Goal: Task Accomplishment & Management: Use online tool/utility

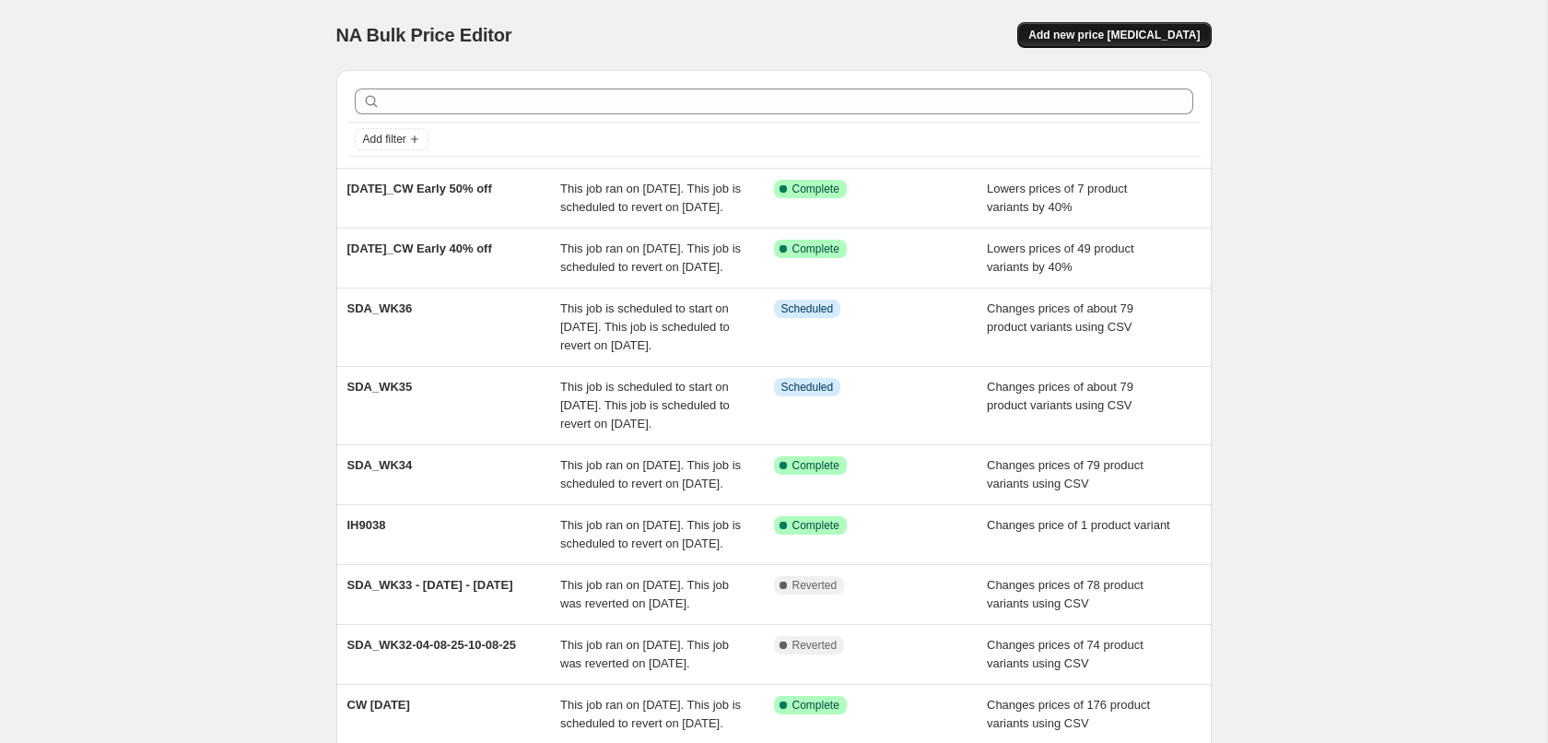
click at [1123, 27] on button "Add new price [MEDICAL_DATA]" at bounding box center [1114, 35] width 194 height 26
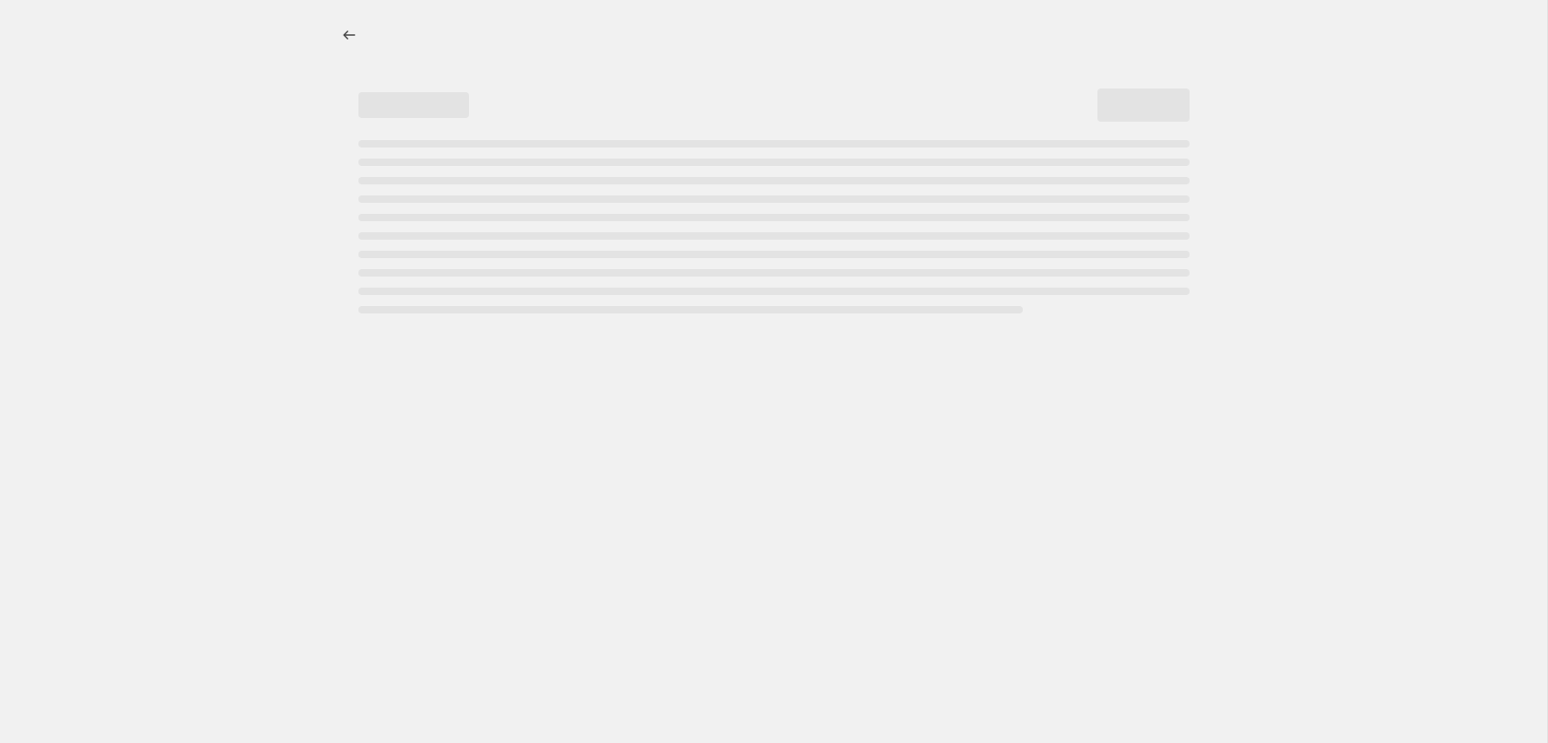
select select "percentage"
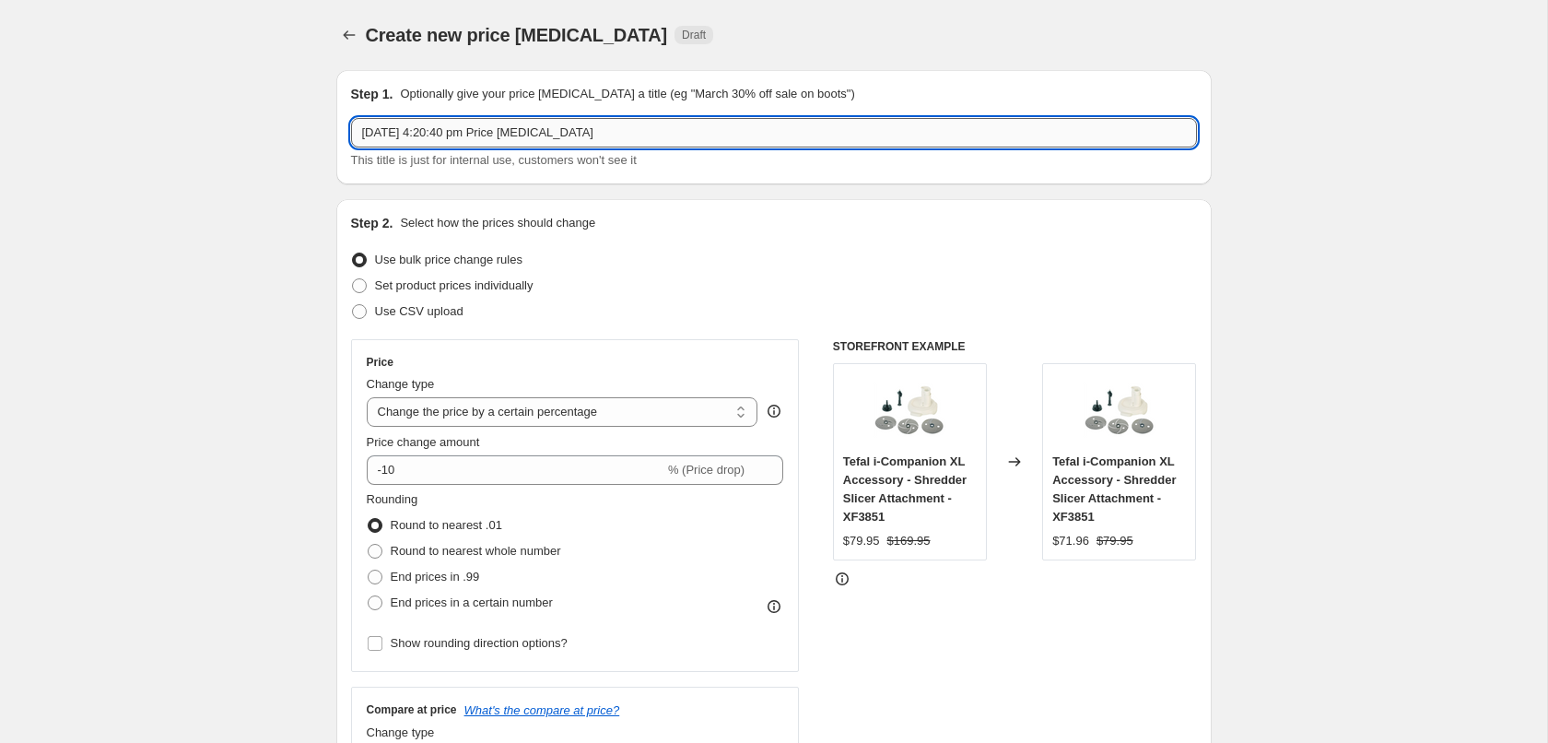
click at [488, 137] on input "[DATE] 4:20:40 pm Price [MEDICAL_DATA]" at bounding box center [774, 132] width 846 height 29
click at [483, 138] on input "[DATE] 4:20:40 pm Price [MEDICAL_DATA]" at bounding box center [774, 132] width 846 height 29
type input "CW_Grill Pans"
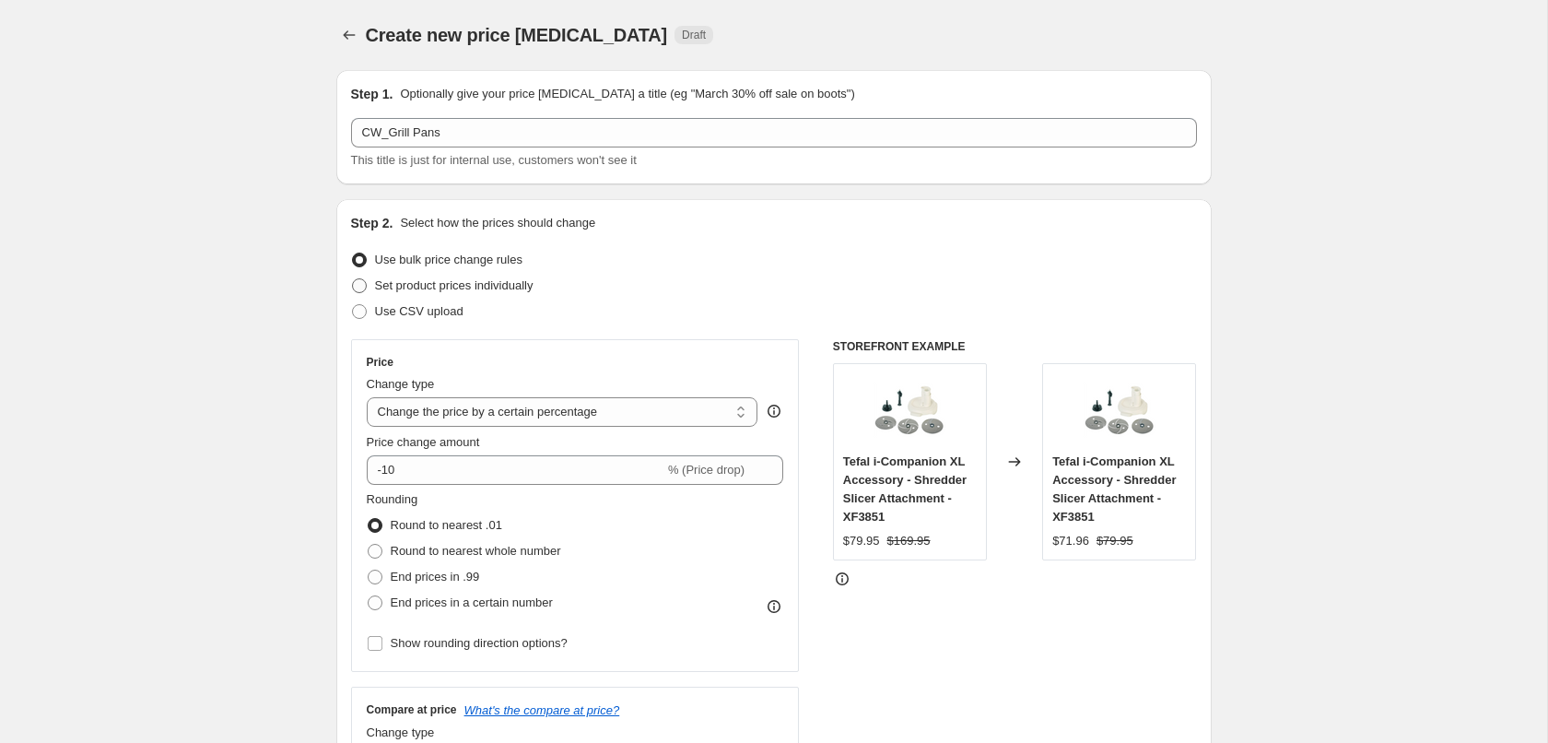
click at [444, 288] on span "Set product prices individually" at bounding box center [454, 285] width 159 height 14
click at [353, 279] on input "Set product prices individually" at bounding box center [352, 278] width 1 height 1
radio input "true"
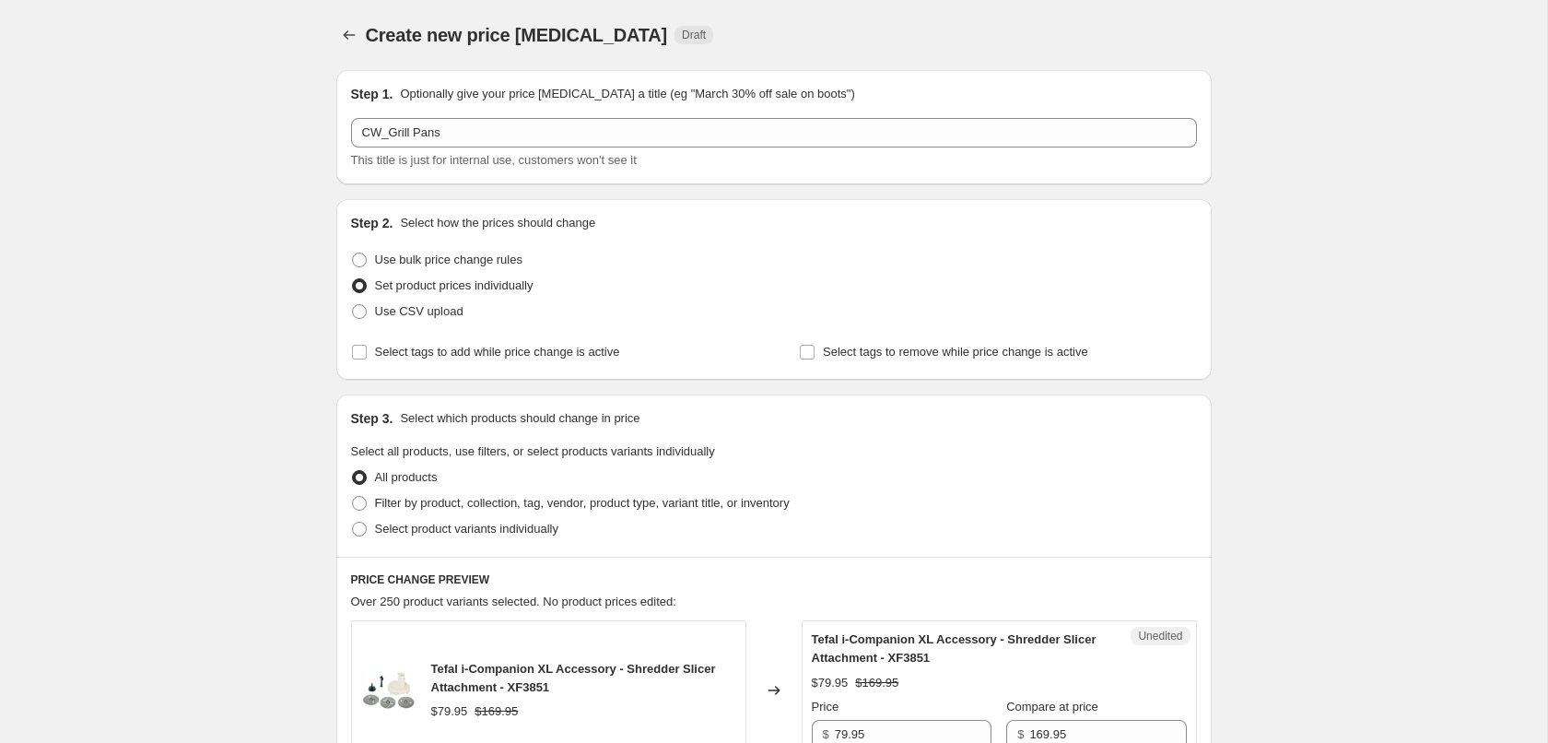
scroll to position [188, 0]
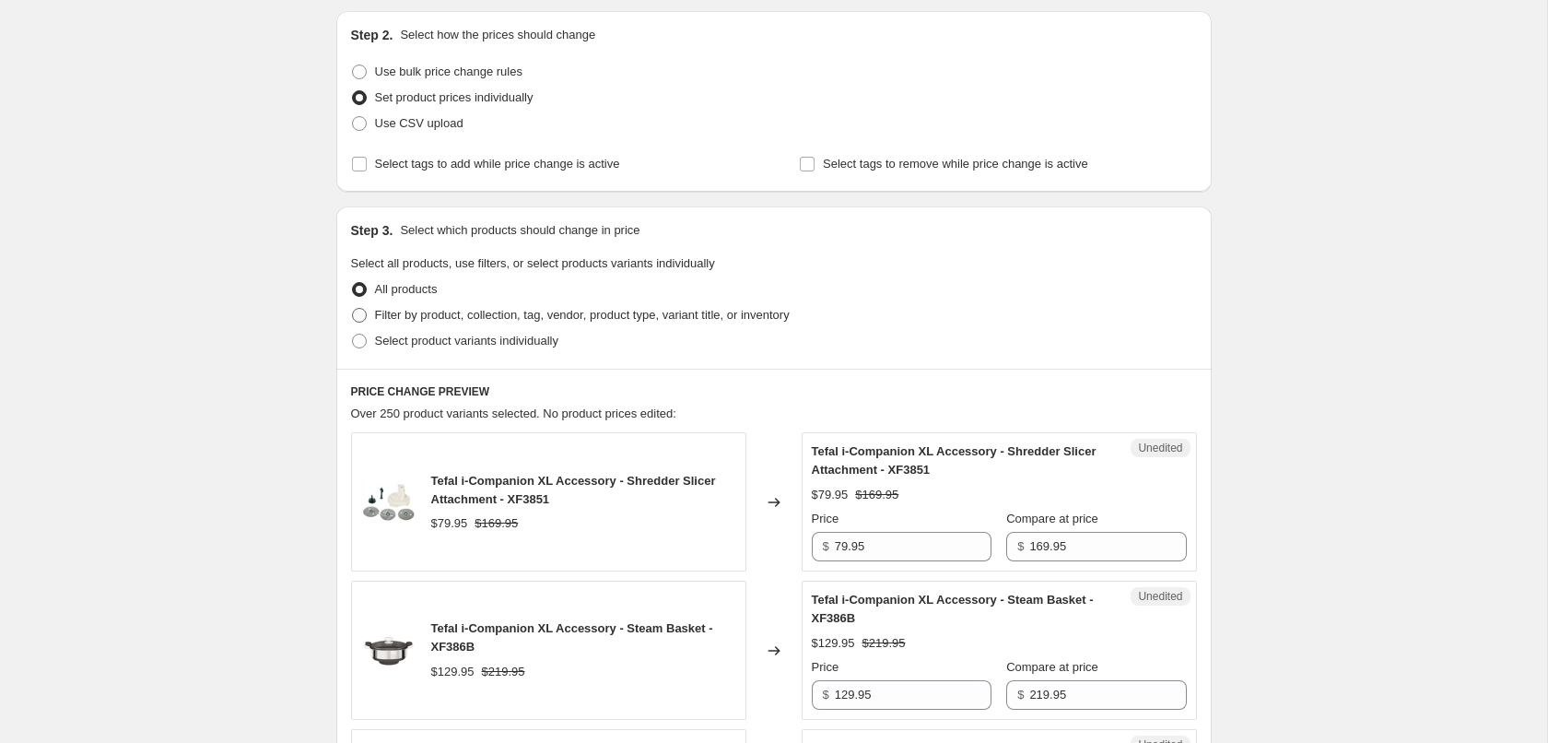
click at [441, 312] on span "Filter by product, collection, tag, vendor, product type, variant title, or inv…" at bounding box center [582, 315] width 415 height 14
click at [353, 309] on input "Filter by product, collection, tag, vendor, product type, variant title, or inv…" at bounding box center [352, 308] width 1 height 1
radio input "true"
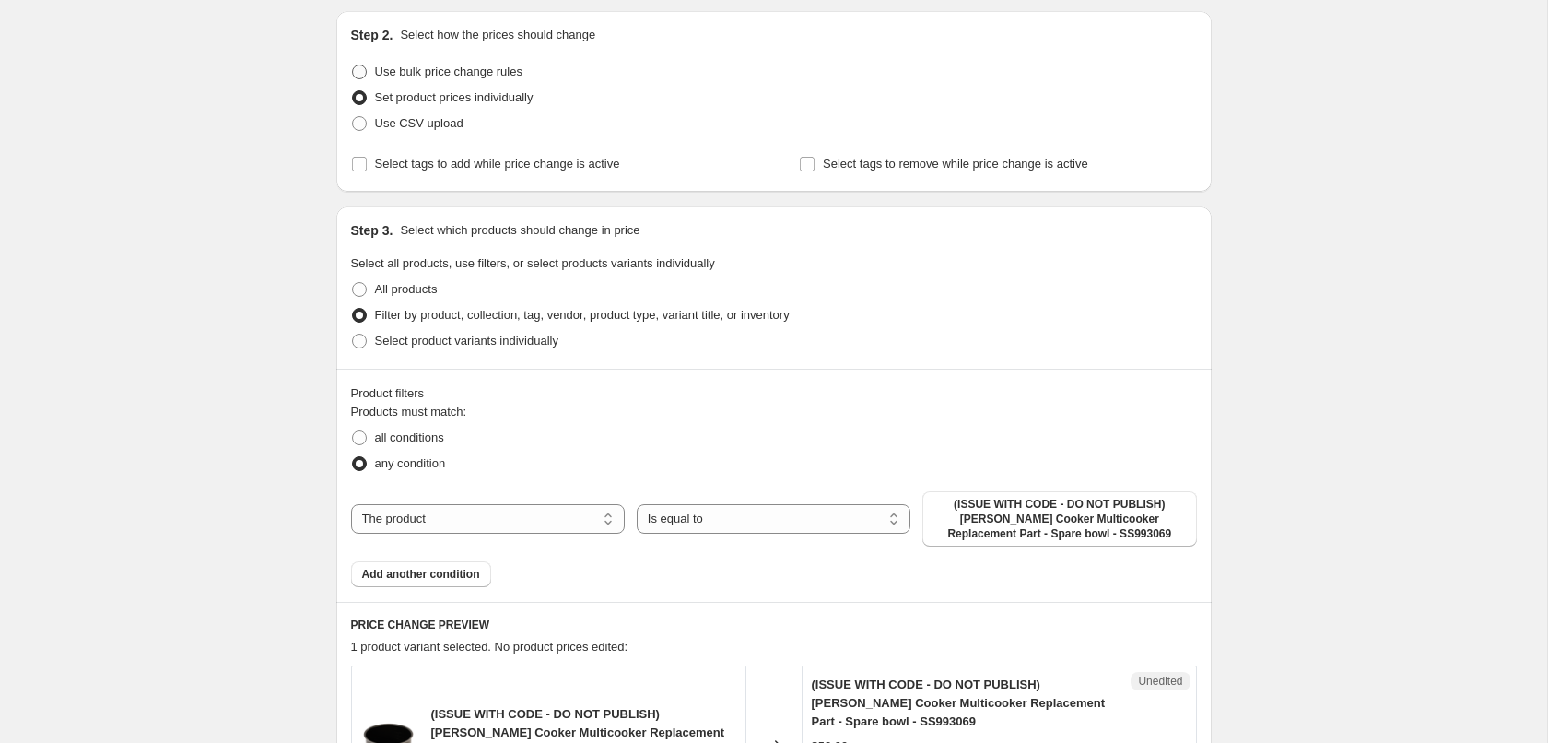
click at [440, 65] on span "Use bulk price change rules" at bounding box center [448, 72] width 147 height 14
click at [353, 65] on input "Use bulk price change rules" at bounding box center [352, 65] width 1 height 1
radio input "true"
select select "percentage"
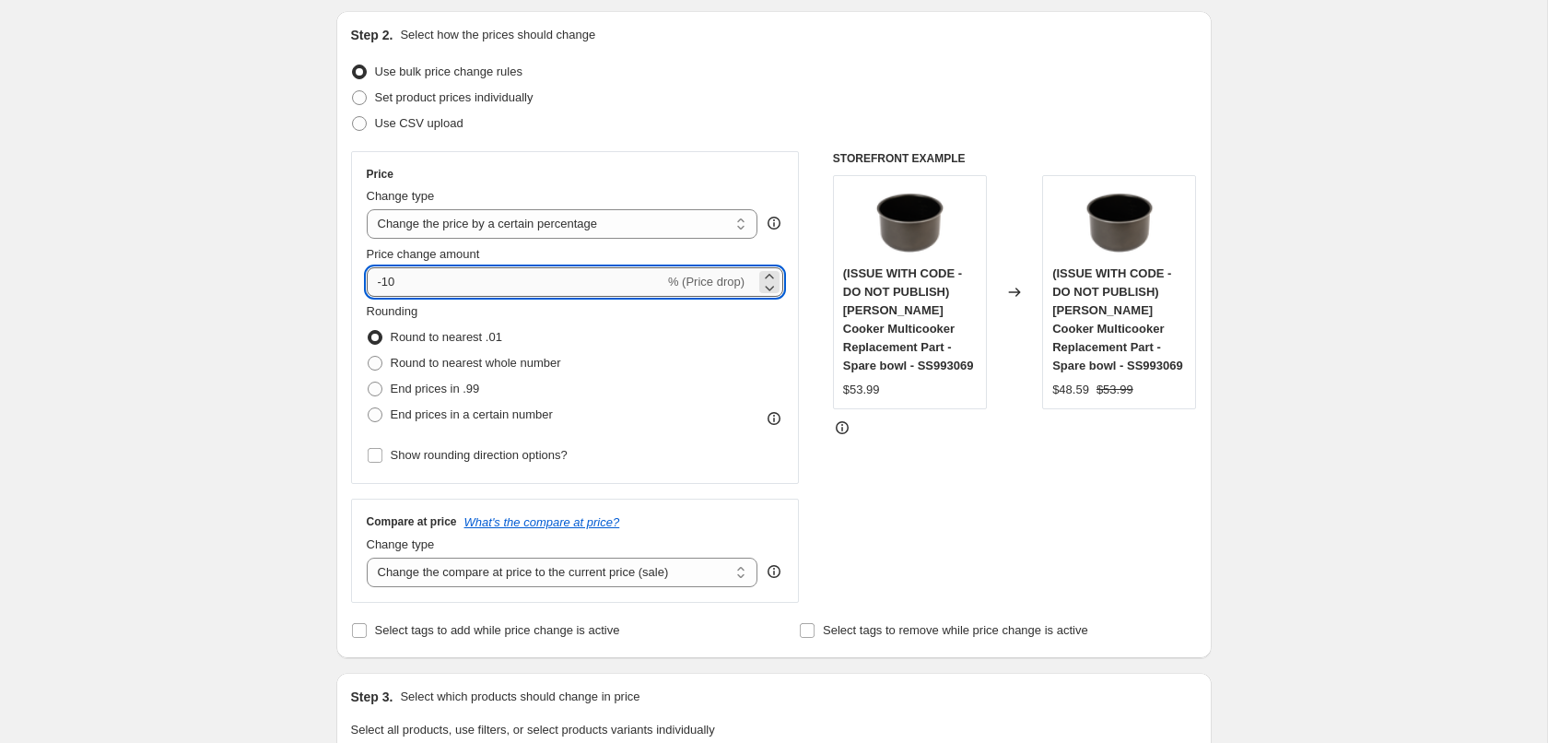
click at [407, 293] on input "-10" at bounding box center [516, 281] width 298 height 29
type input "-1"
type input "-40"
click at [417, 395] on span "End prices in .99" at bounding box center [435, 389] width 89 height 14
click at [369, 382] on input "End prices in .99" at bounding box center [368, 382] width 1 height 1
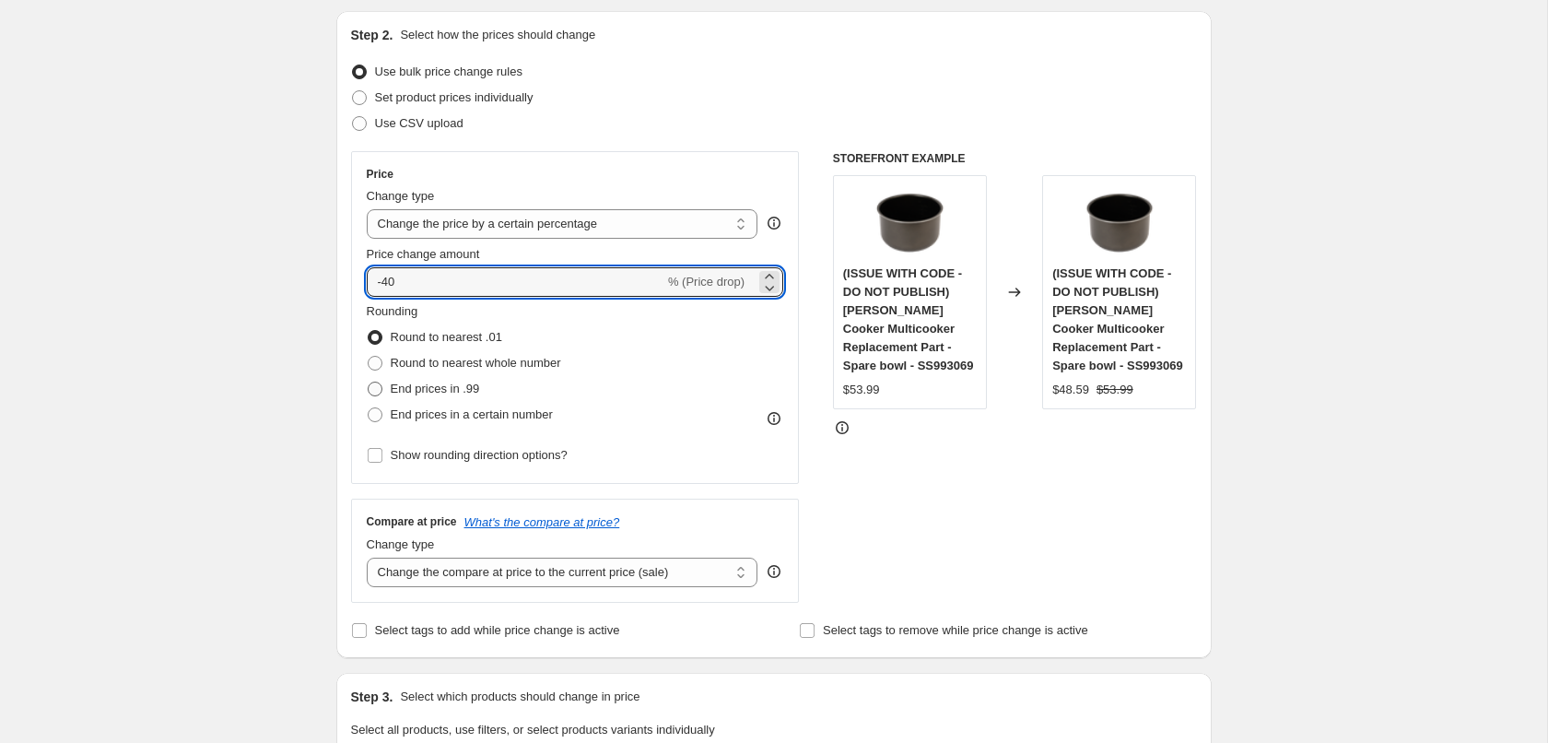
radio input "true"
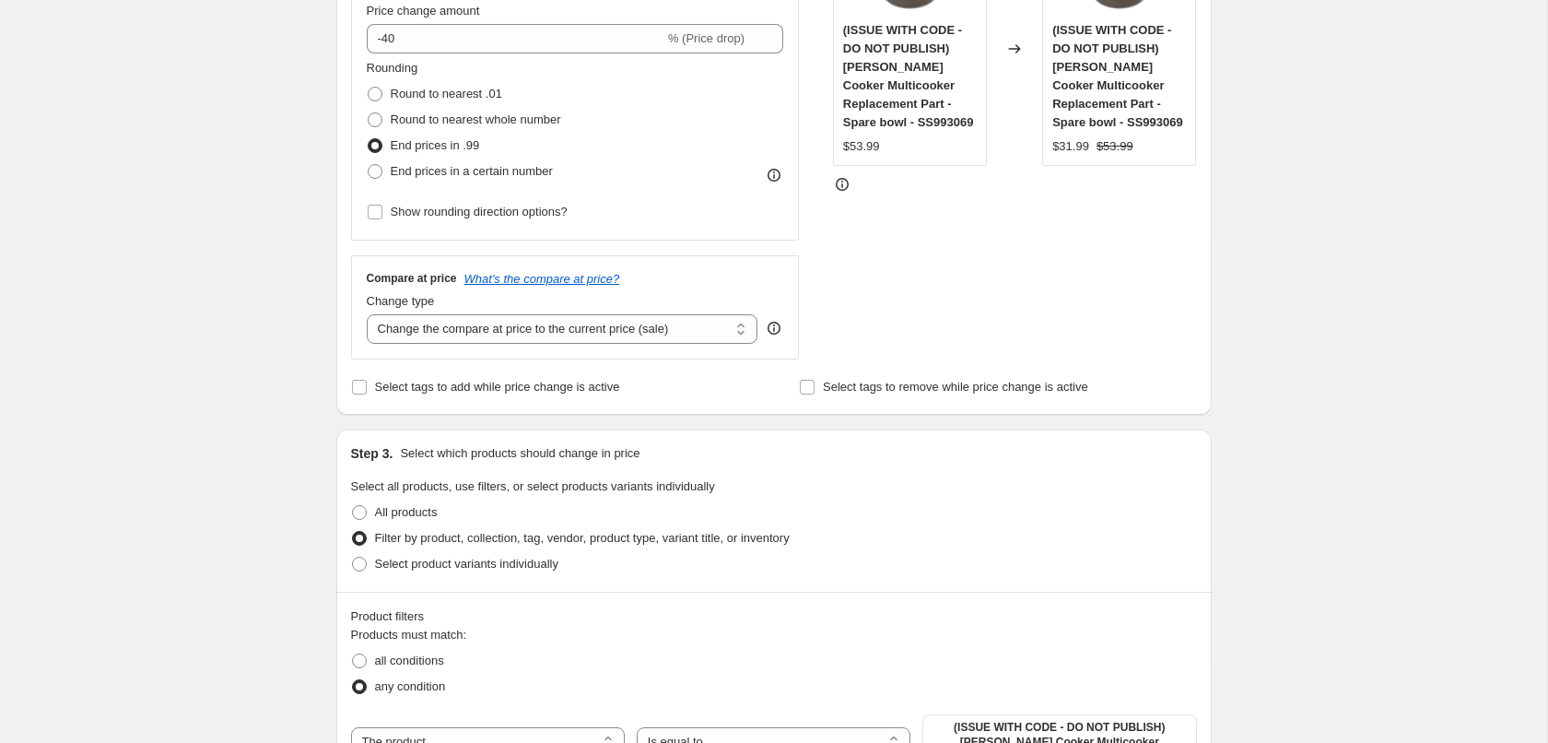
scroll to position [752, 0]
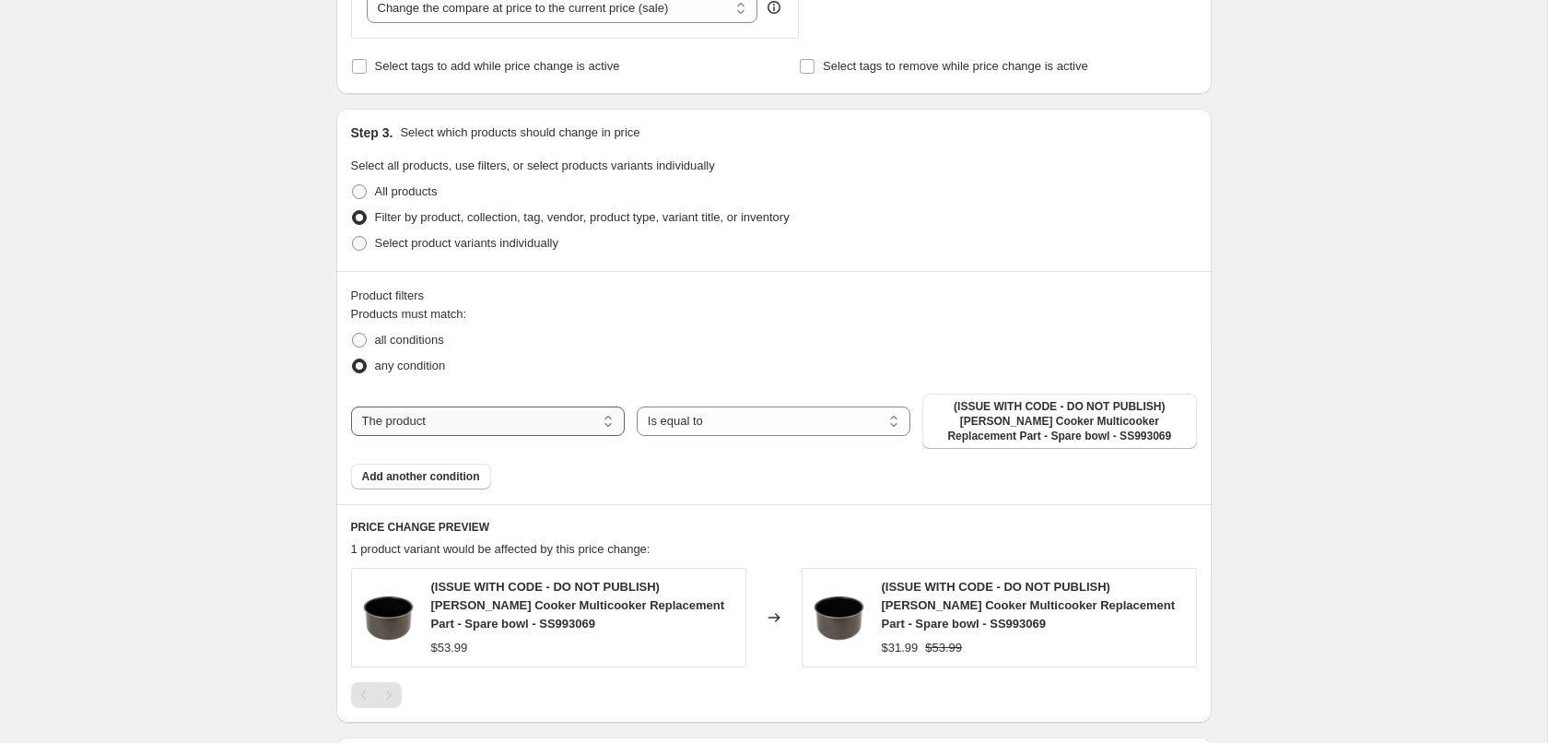
click at [558, 416] on select "The product The product's collection The product's tag The product's vendor The…" at bounding box center [488, 420] width 274 height 29
select select "collection"
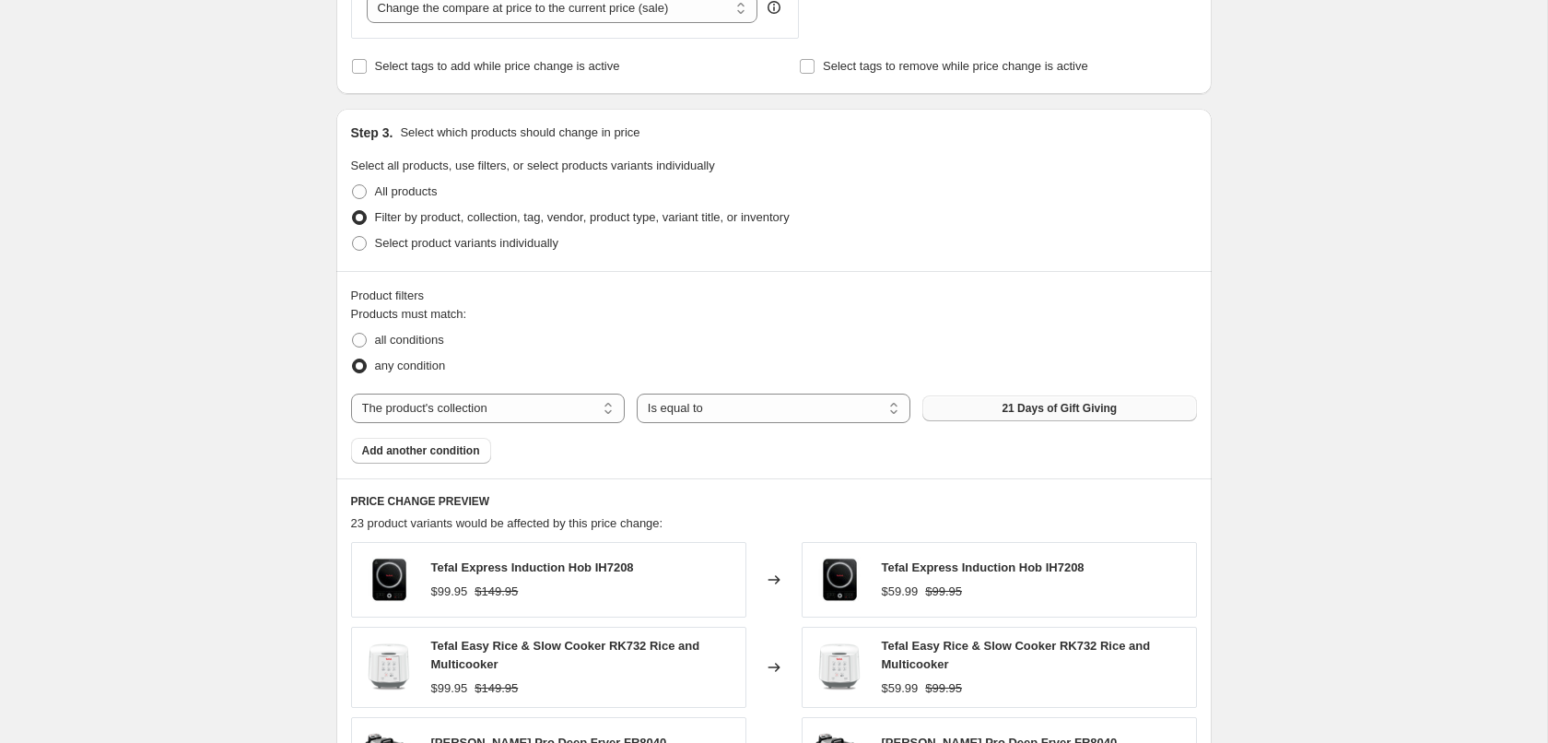
click at [1010, 413] on span "21 Days of Gift Giving" at bounding box center [1059, 408] width 115 height 15
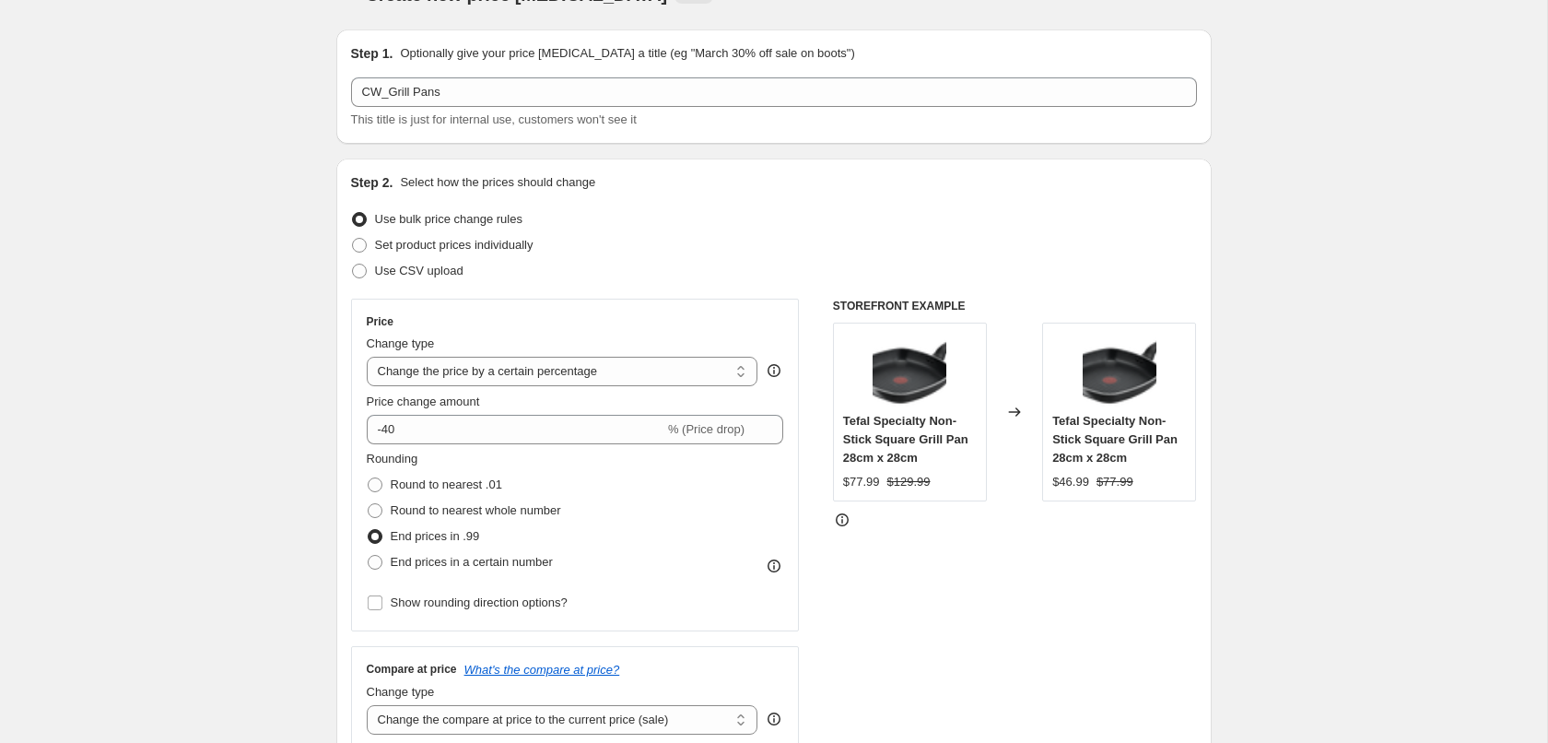
scroll to position [0, 0]
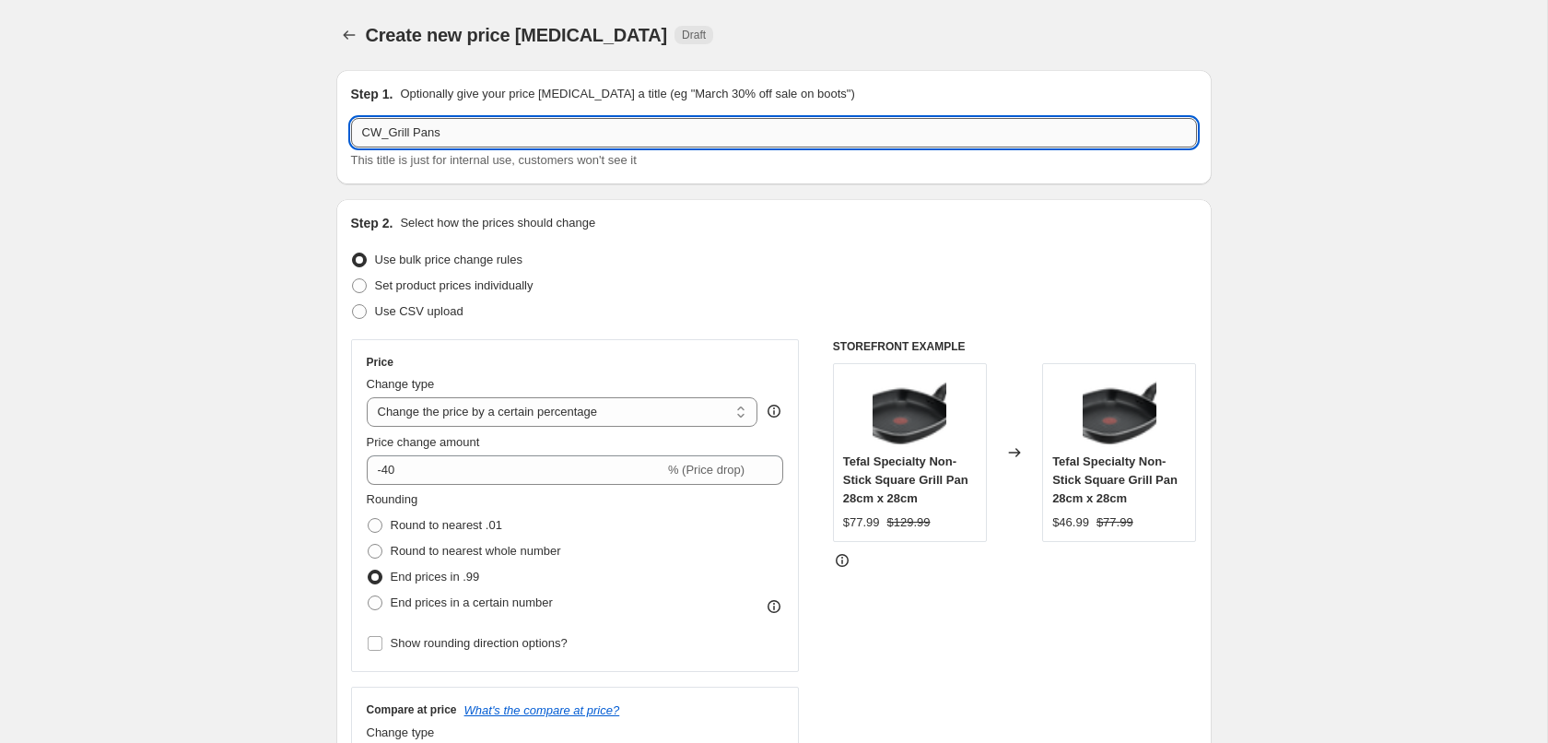
click at [376, 135] on input "CW_Grill Pans" at bounding box center [774, 132] width 846 height 29
paste input "Father's Day_CW Early 50% off"
click at [453, 135] on input "Father's Day_CW Early 50% off" at bounding box center [774, 132] width 846 height 29
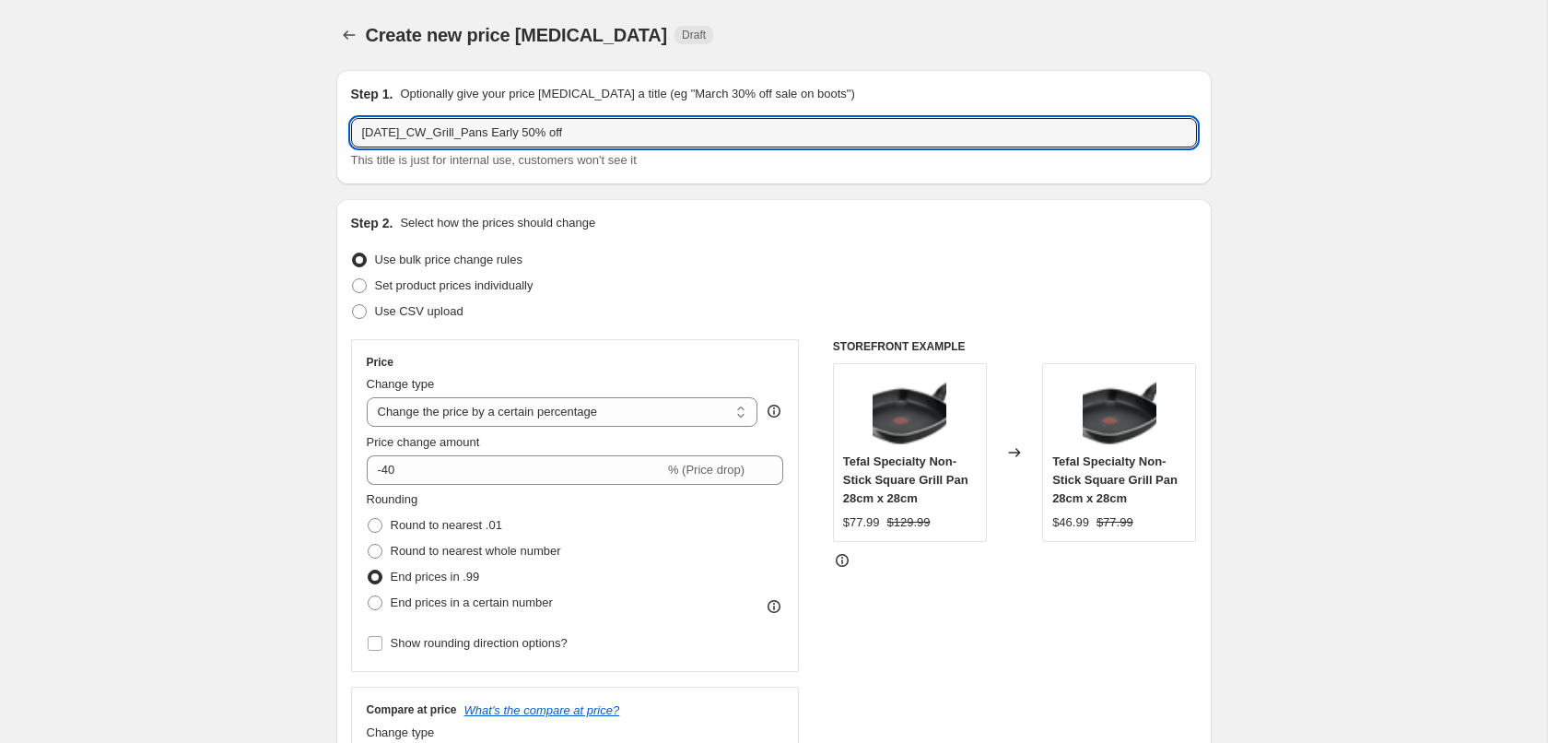
drag, startPoint x: 544, startPoint y: 131, endPoint x: 565, endPoint y: 191, distance: 63.5
click at [544, 141] on input "Father's Day_CW_Grill_Pans Early 50% off" at bounding box center [774, 132] width 846 height 29
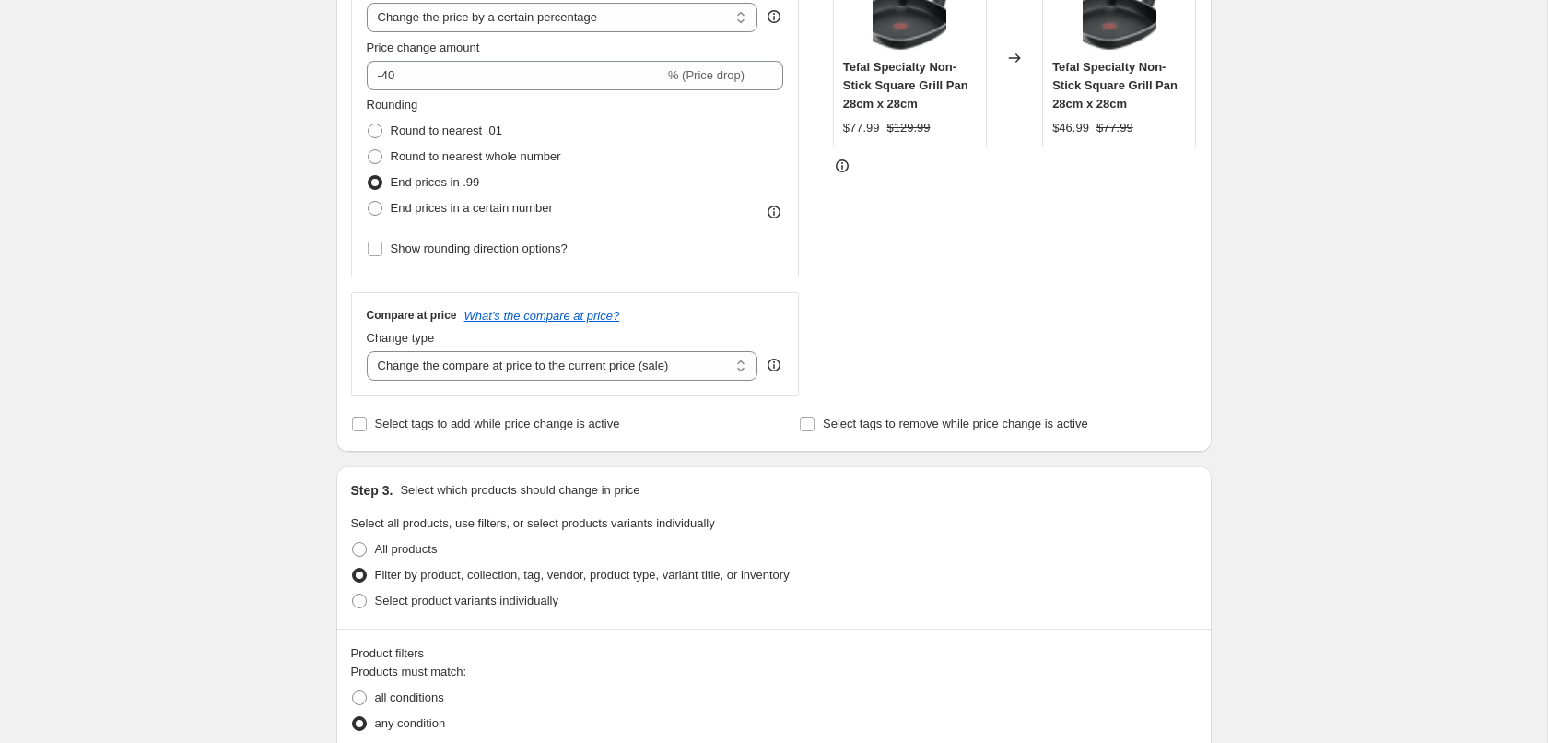
scroll to position [940, 0]
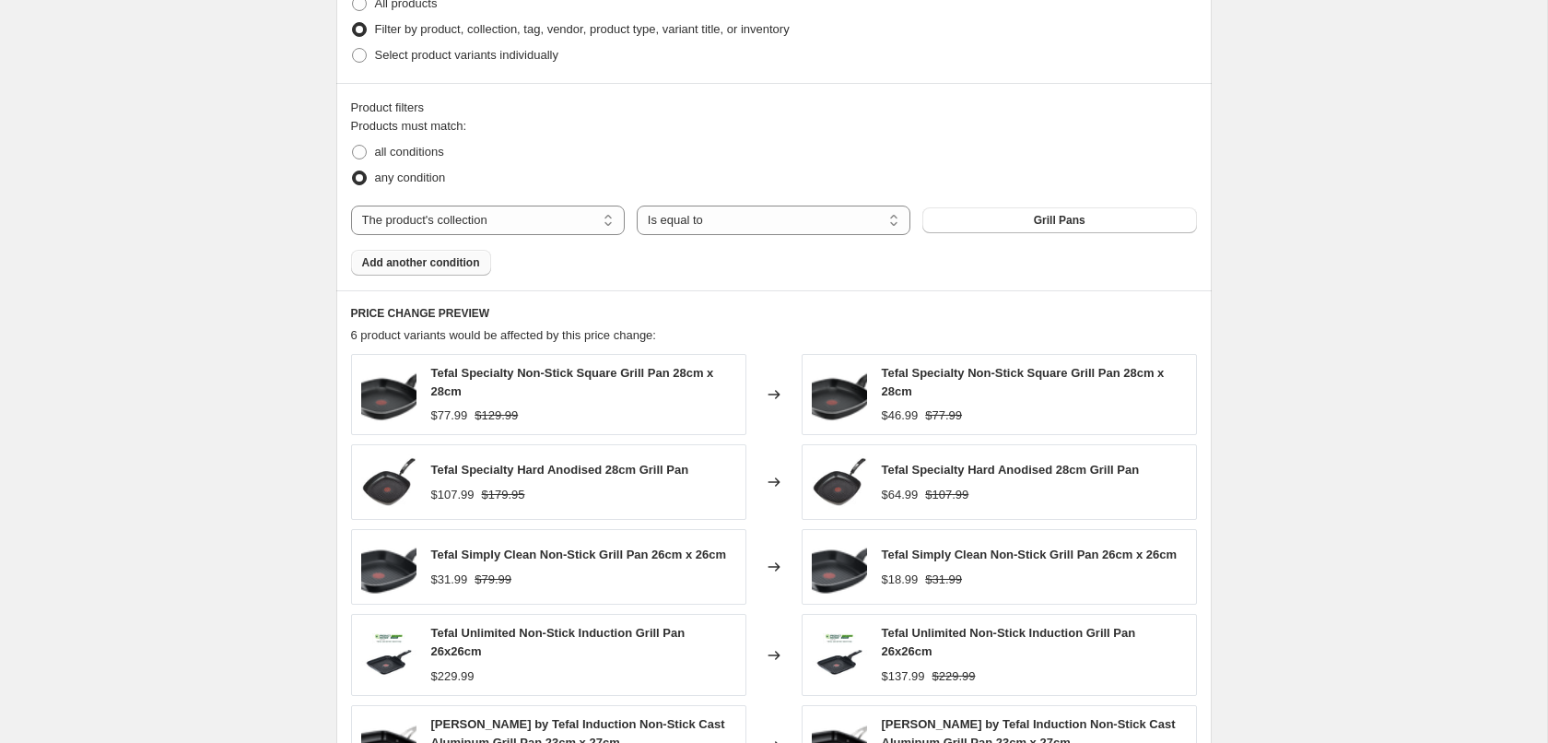
type input "Father's Day_CW_Grill_Pans Early 40% off"
click at [443, 259] on span "Add another condition" at bounding box center [421, 262] width 118 height 15
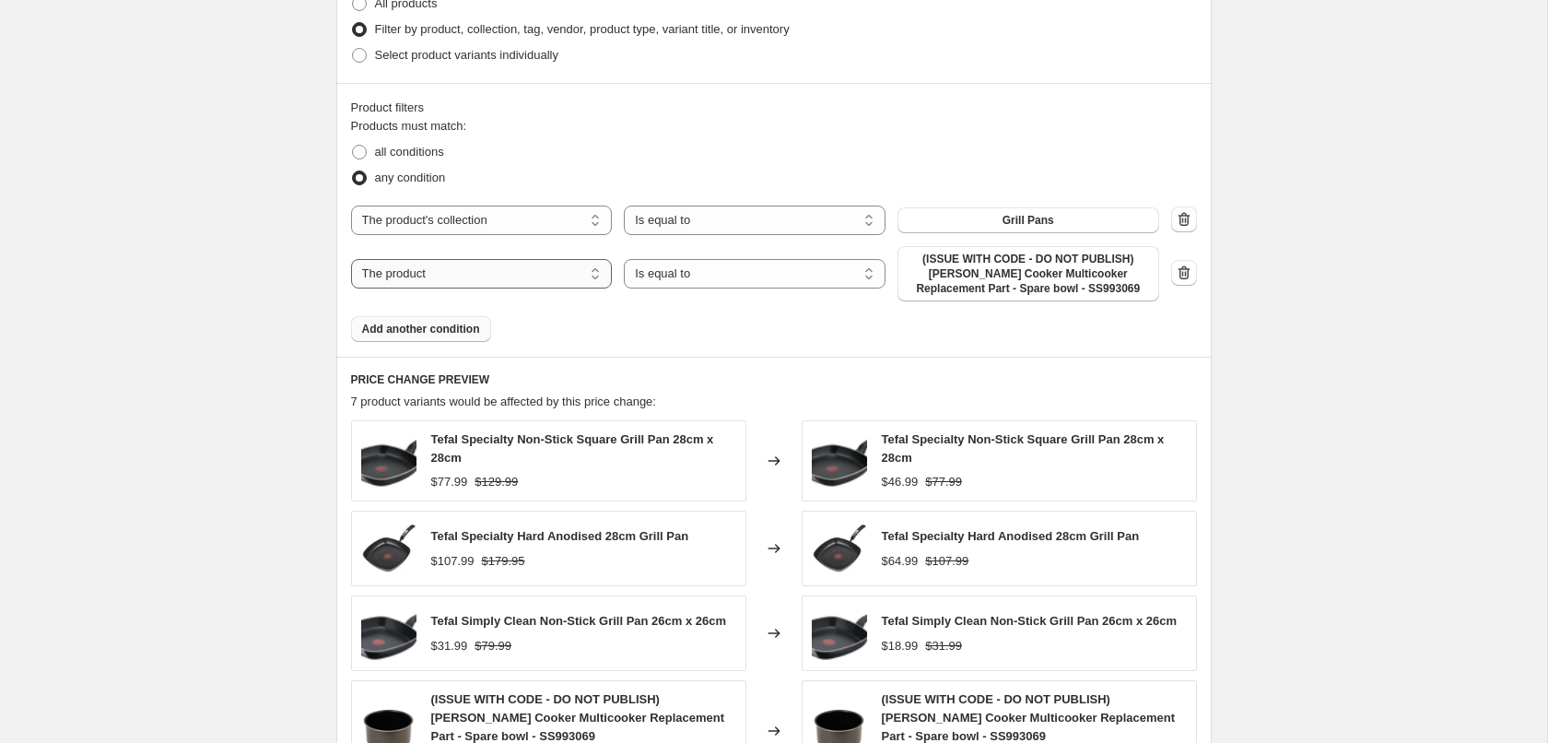
click at [488, 277] on select "The product The product's collection The product's tag The product's vendor The…" at bounding box center [482, 273] width 262 height 29
select select "collection"
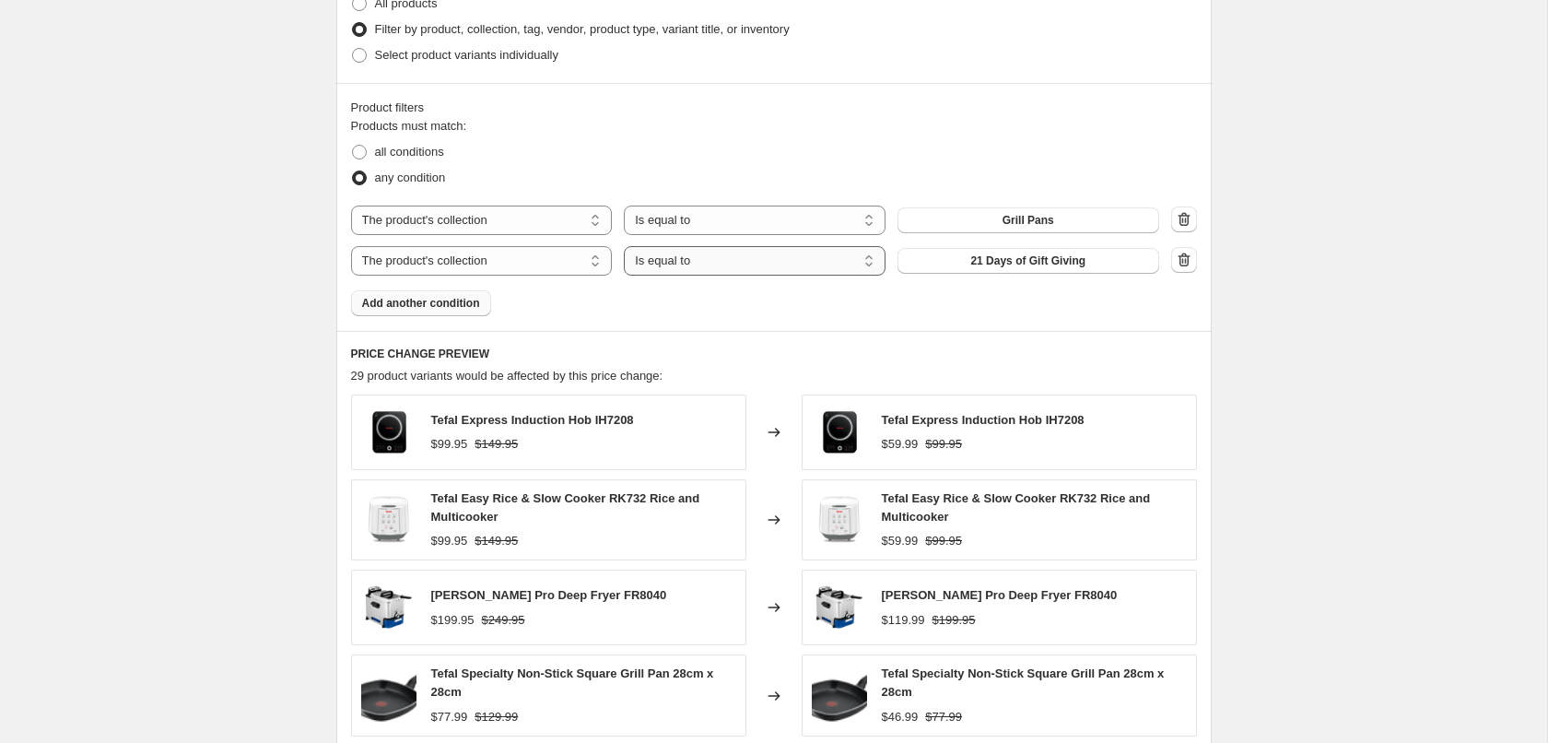
click at [624, 246] on select "Is equal to Is not equal to" at bounding box center [755, 260] width 262 height 29
select select "not_equal"
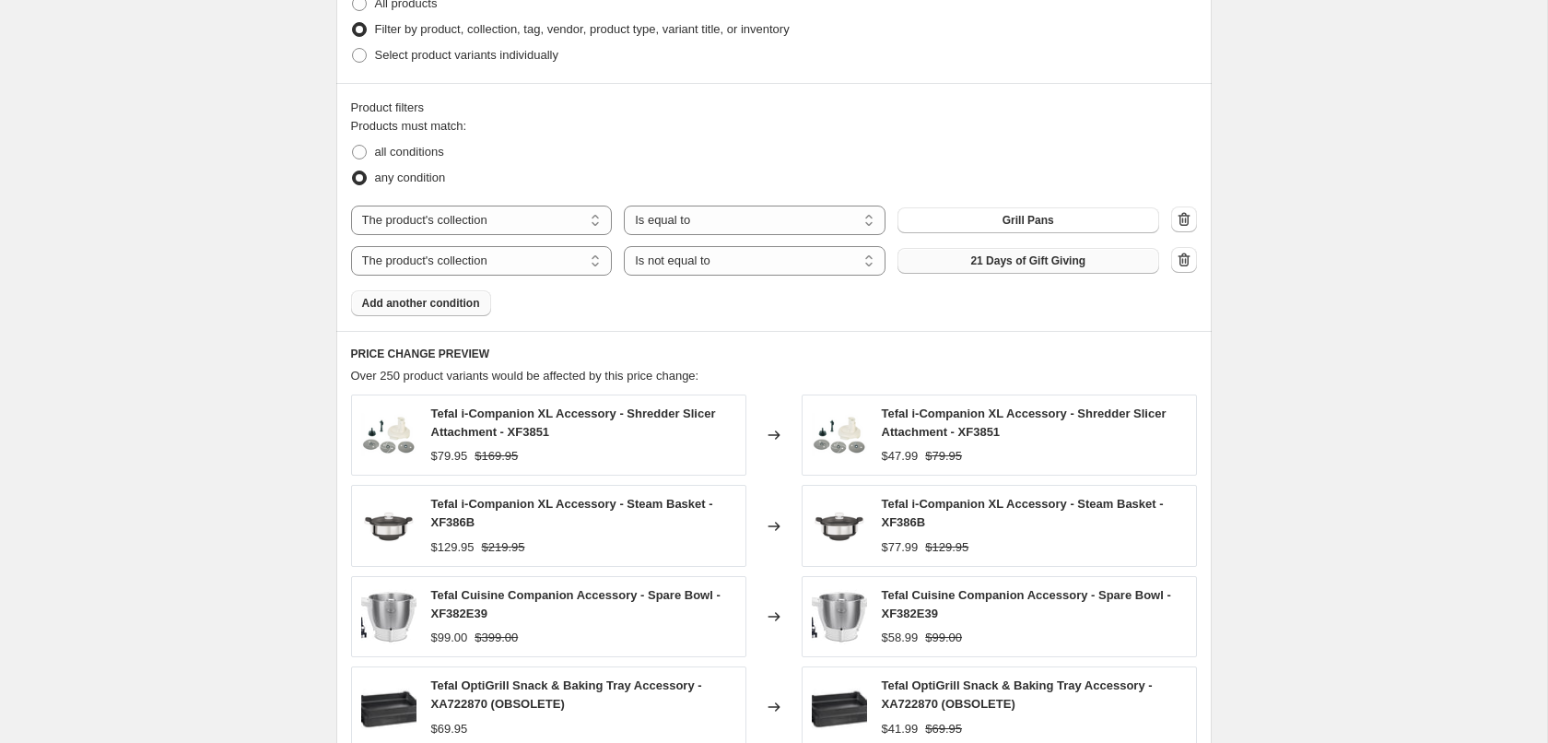
click at [1033, 264] on span "21 Days of Gift Giving" at bounding box center [1027, 260] width 115 height 15
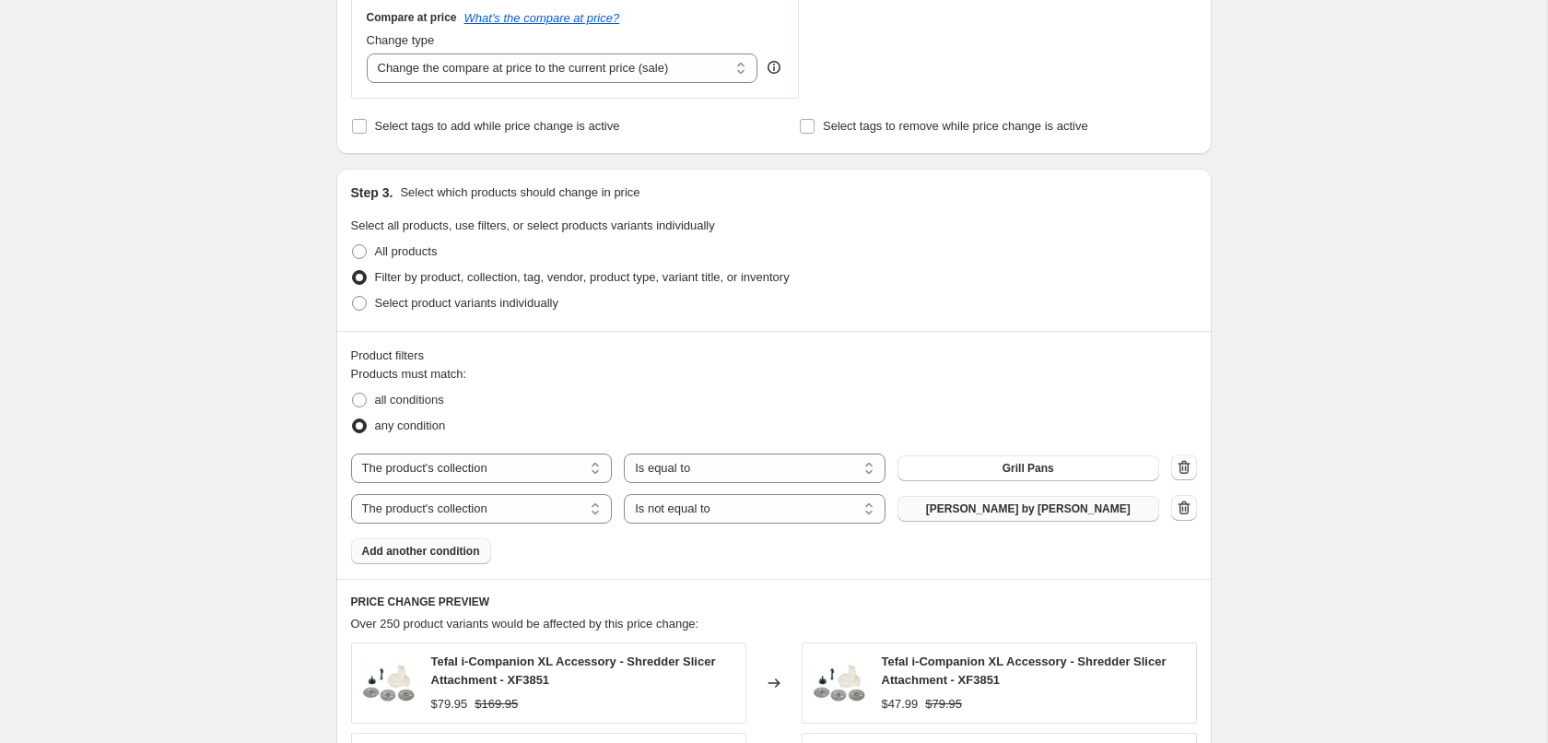
scroll to position [752, 0]
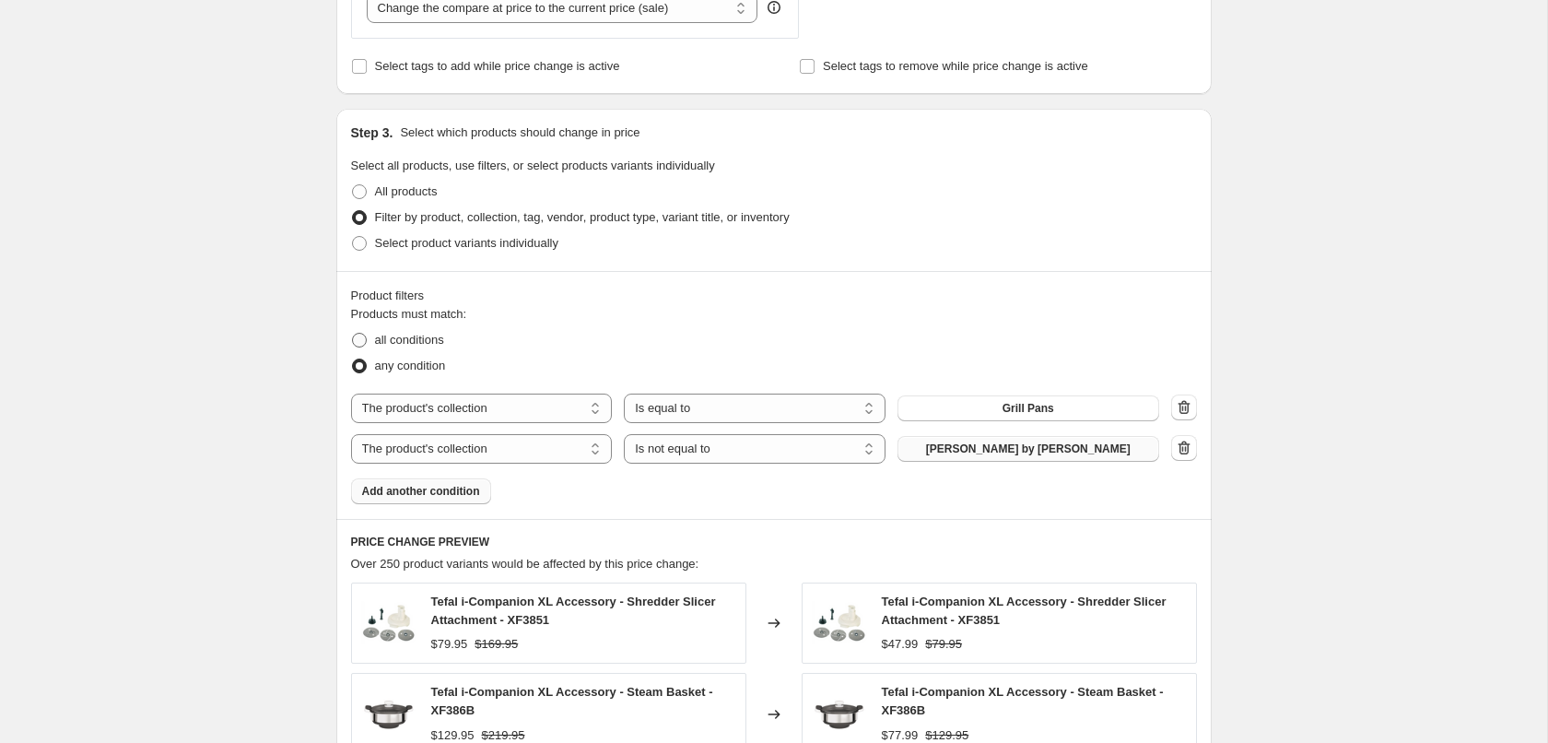
click at [406, 341] on span "all conditions" at bounding box center [409, 340] width 69 height 14
click at [353, 334] on input "all conditions" at bounding box center [352, 333] width 1 height 1
radio input "true"
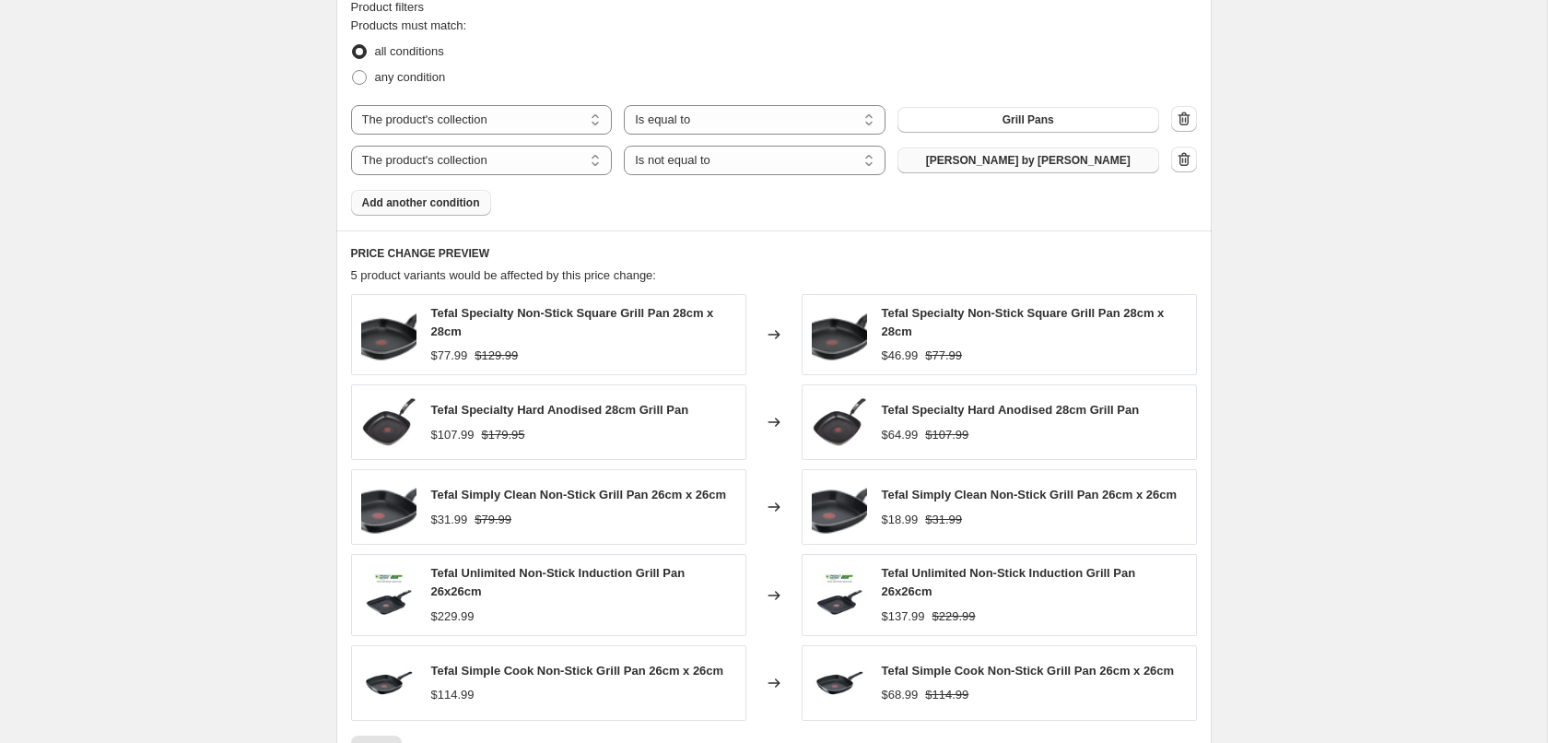
scroll to position [1128, 0]
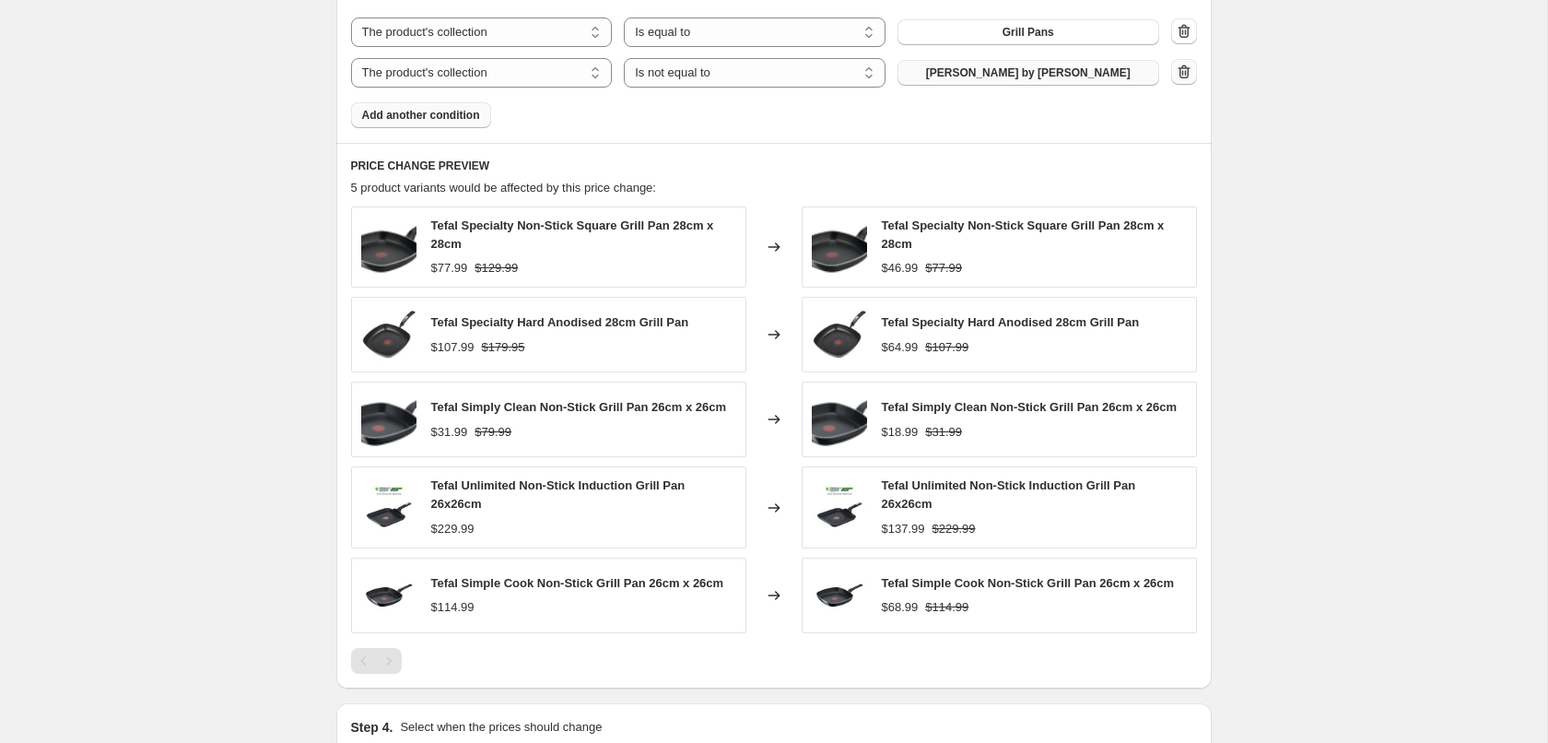
click at [1191, 76] on icon "button" at bounding box center [1184, 72] width 18 height 18
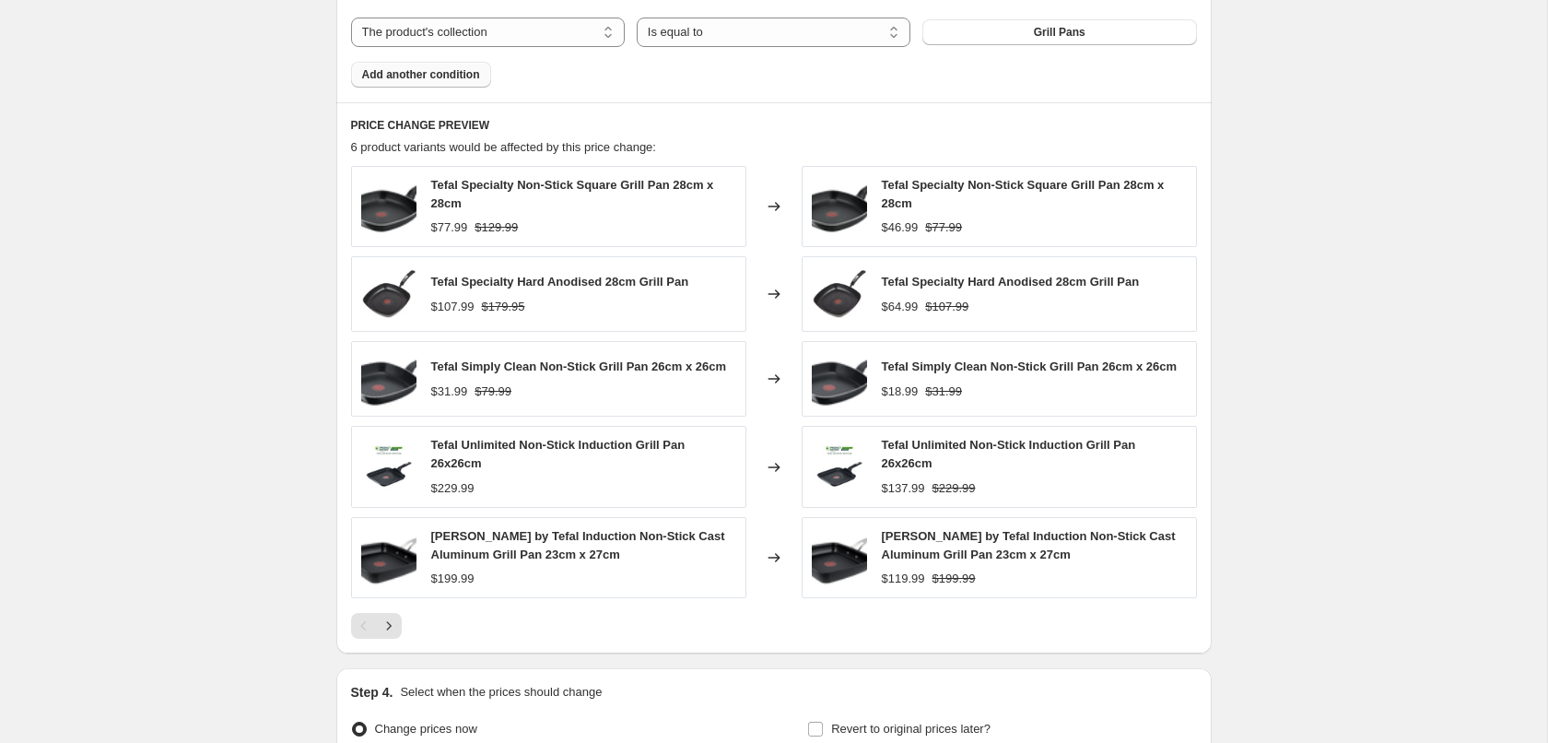
click at [372, 73] on span "Add another condition" at bounding box center [421, 74] width 118 height 15
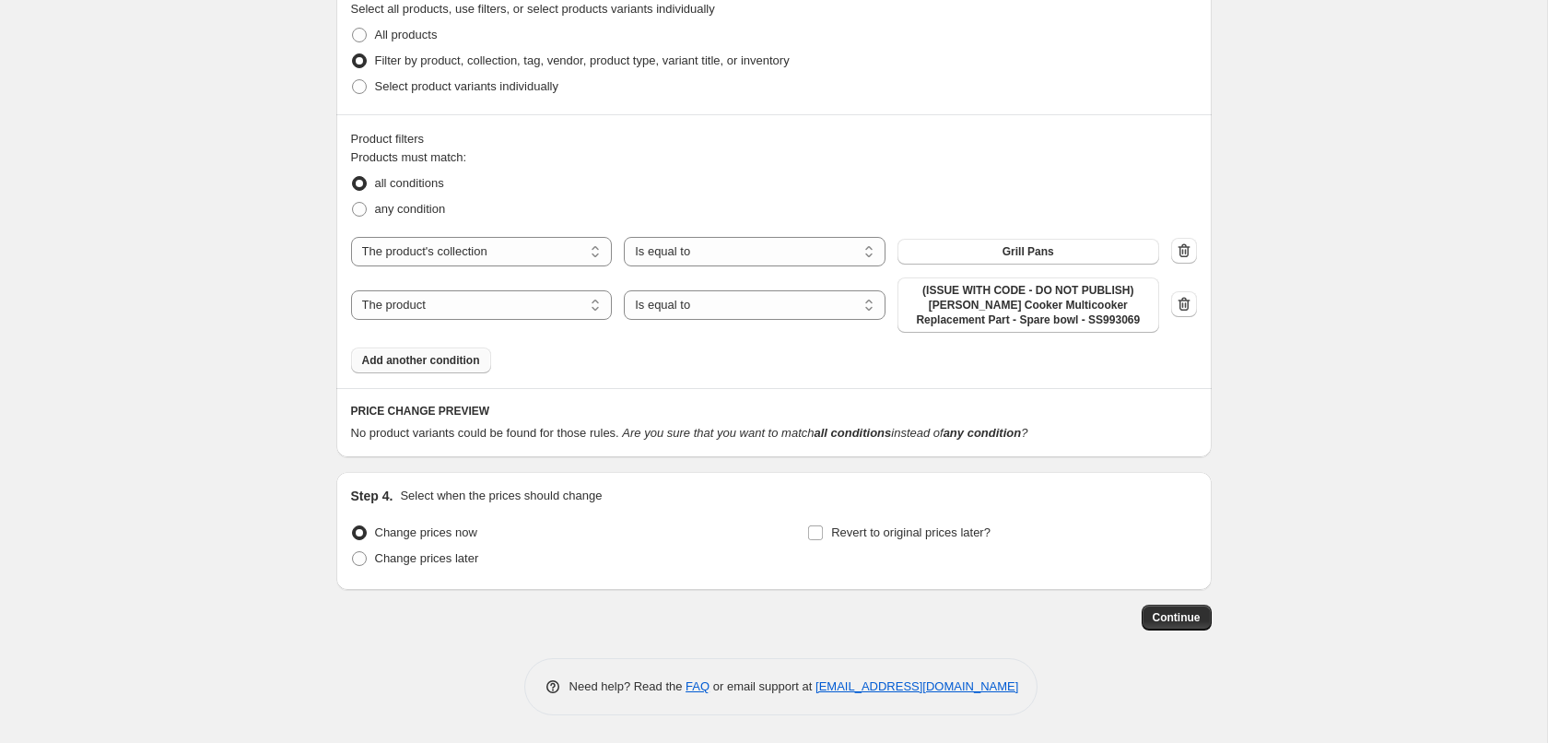
scroll to position [910, 0]
click at [351, 290] on select "The product The product's collection The product's tag The product's vendor The…" at bounding box center [482, 304] width 262 height 29
select select "collection"
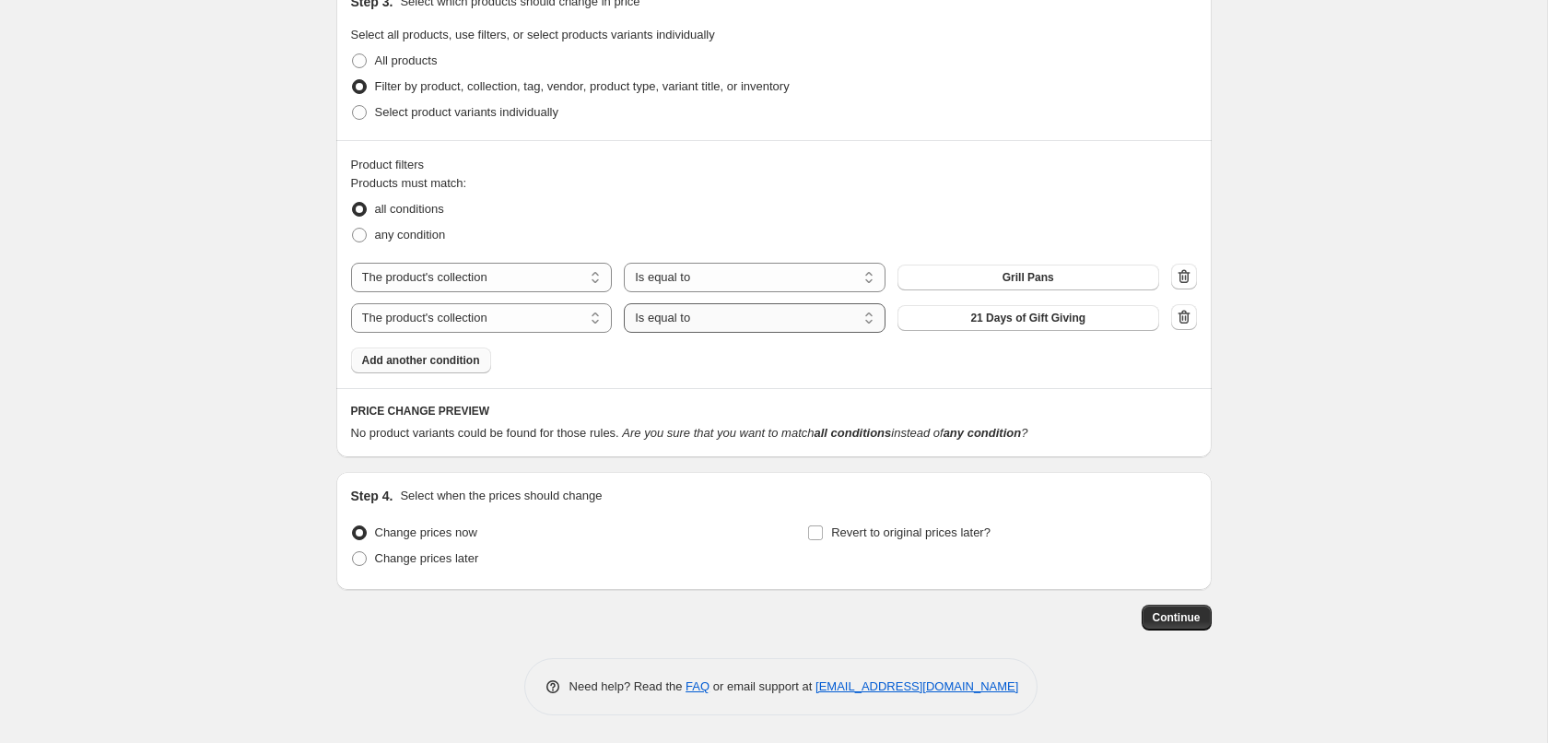
scroll to position [884, 0]
click at [671, 299] on div "The product The product's collection The product's tag The product's vendor The…" at bounding box center [774, 298] width 846 height 70
click at [624, 303] on select "Is equal to Is not equal to" at bounding box center [755, 317] width 262 height 29
select select "not_equal"
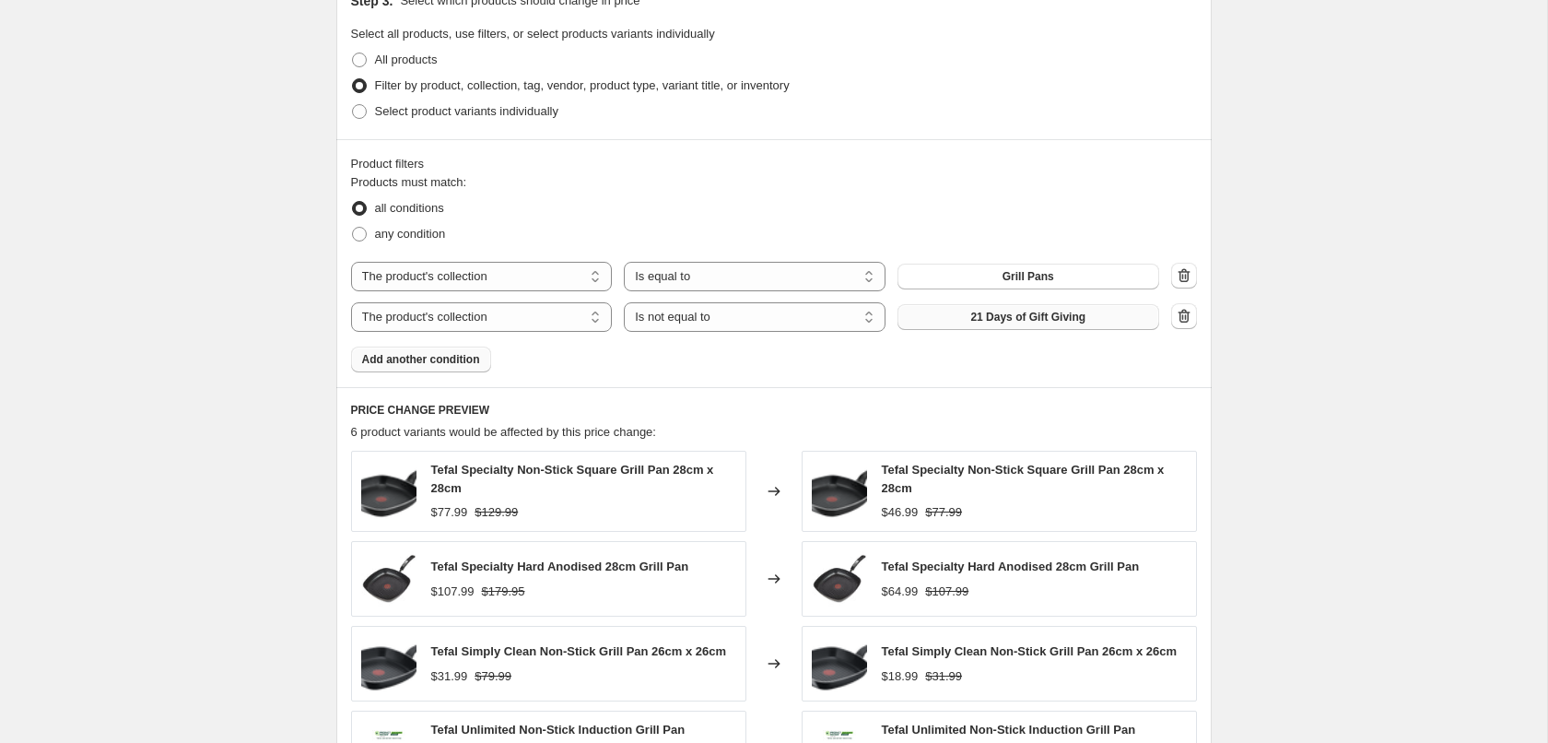
click at [1029, 322] on span "21 Days of Gift Giving" at bounding box center [1027, 317] width 115 height 15
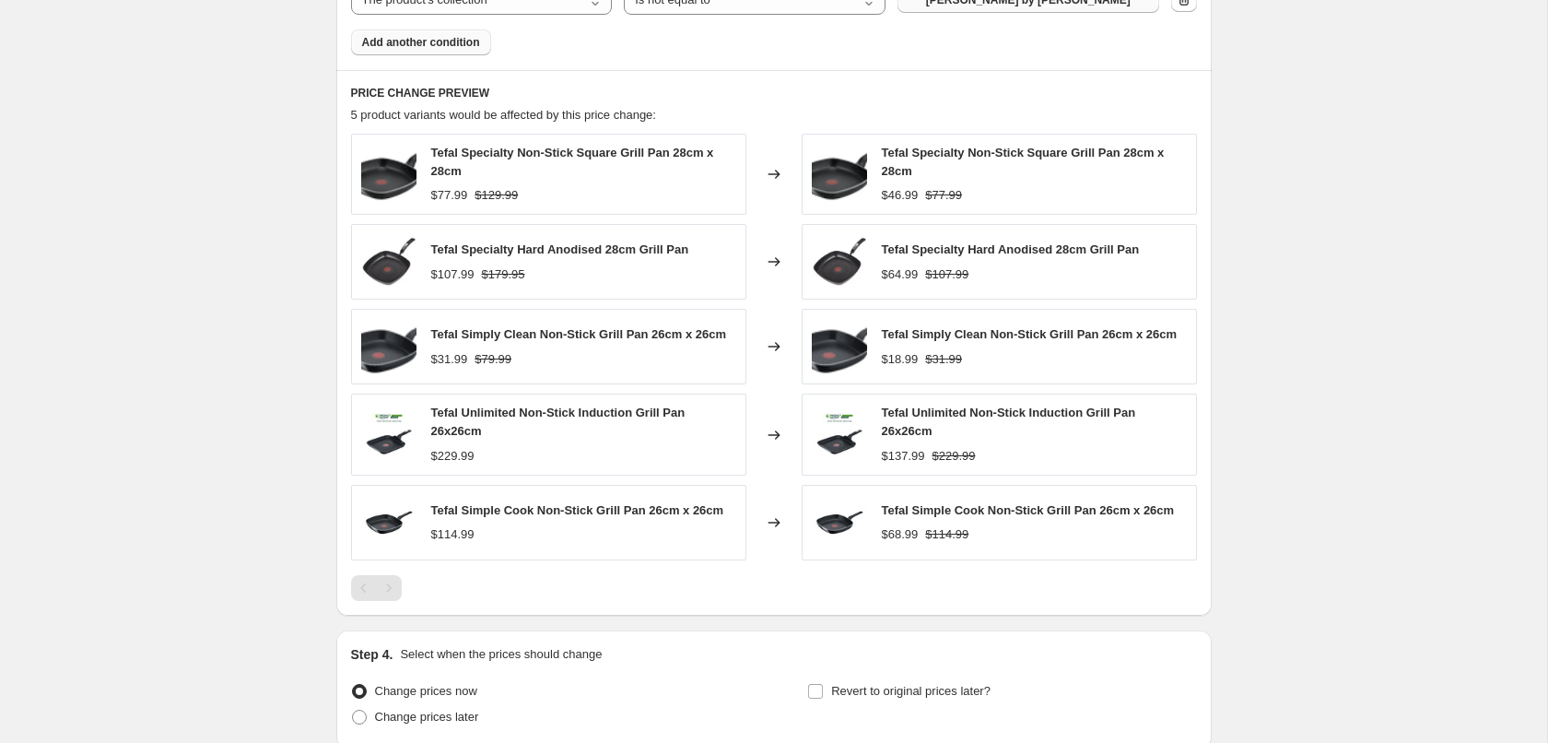
scroll to position [1360, 0]
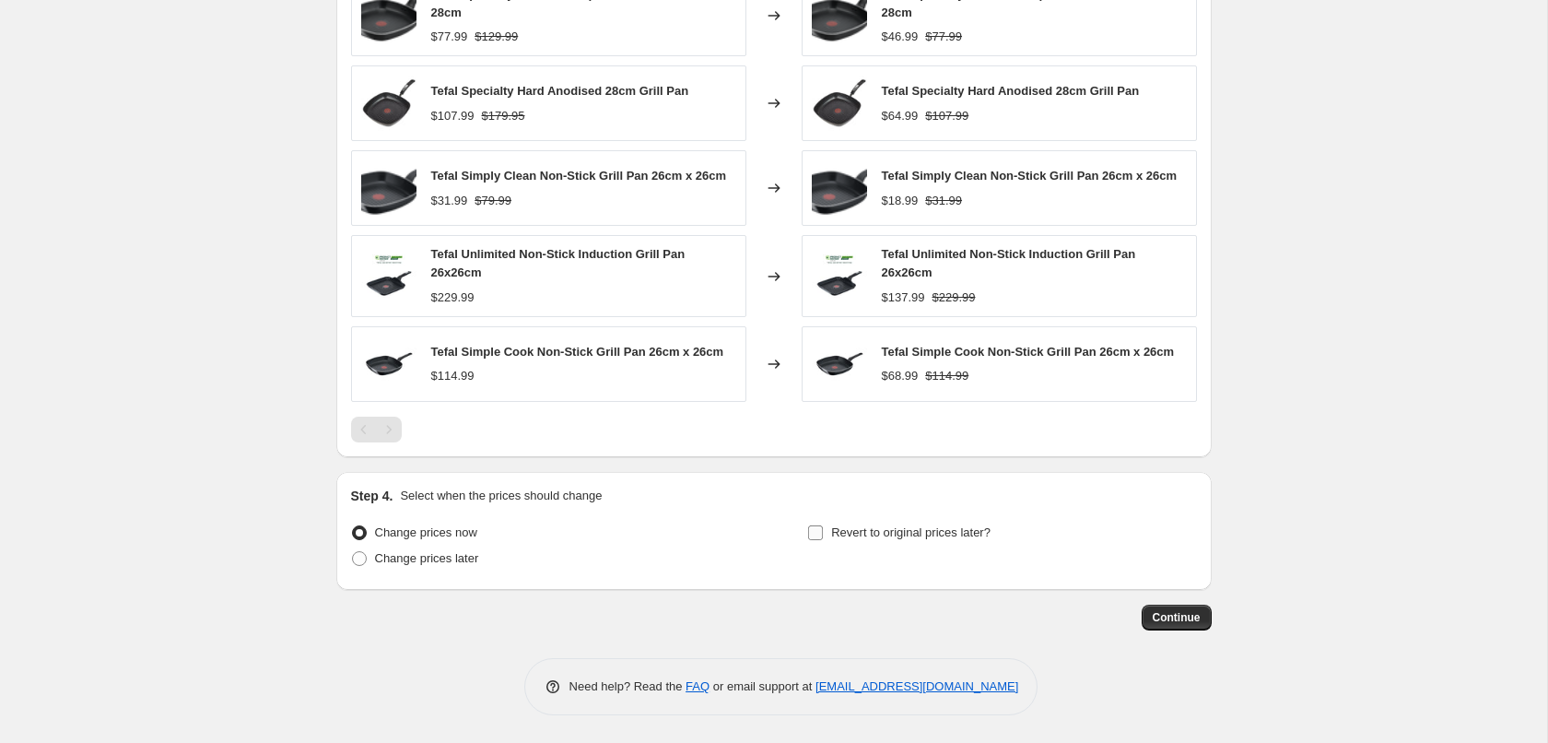
click at [915, 533] on span "Revert to original prices later?" at bounding box center [910, 532] width 159 height 14
click at [823, 533] on input "Revert to original prices later?" at bounding box center [815, 532] width 15 height 15
checkbox input "true"
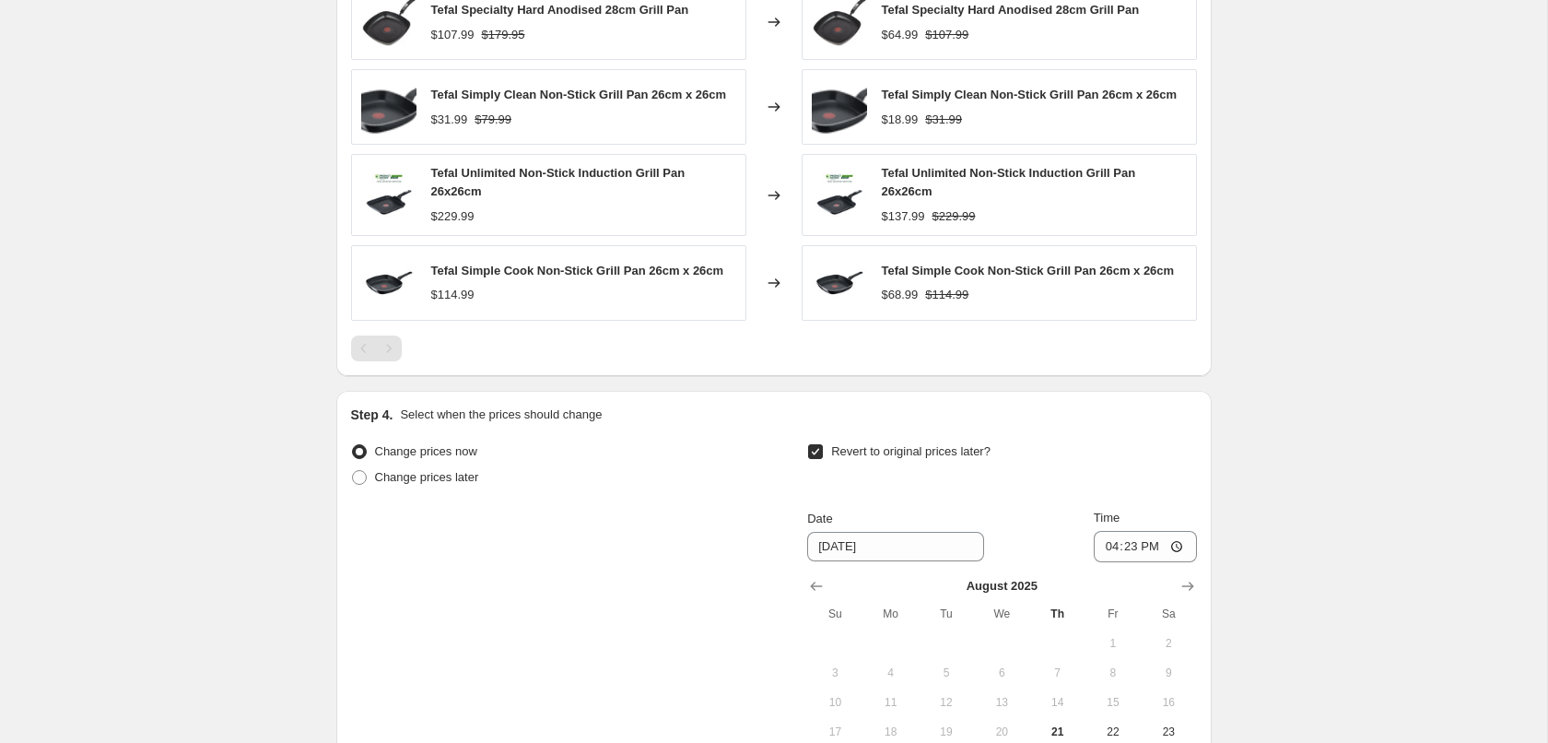
scroll to position [1703, 0]
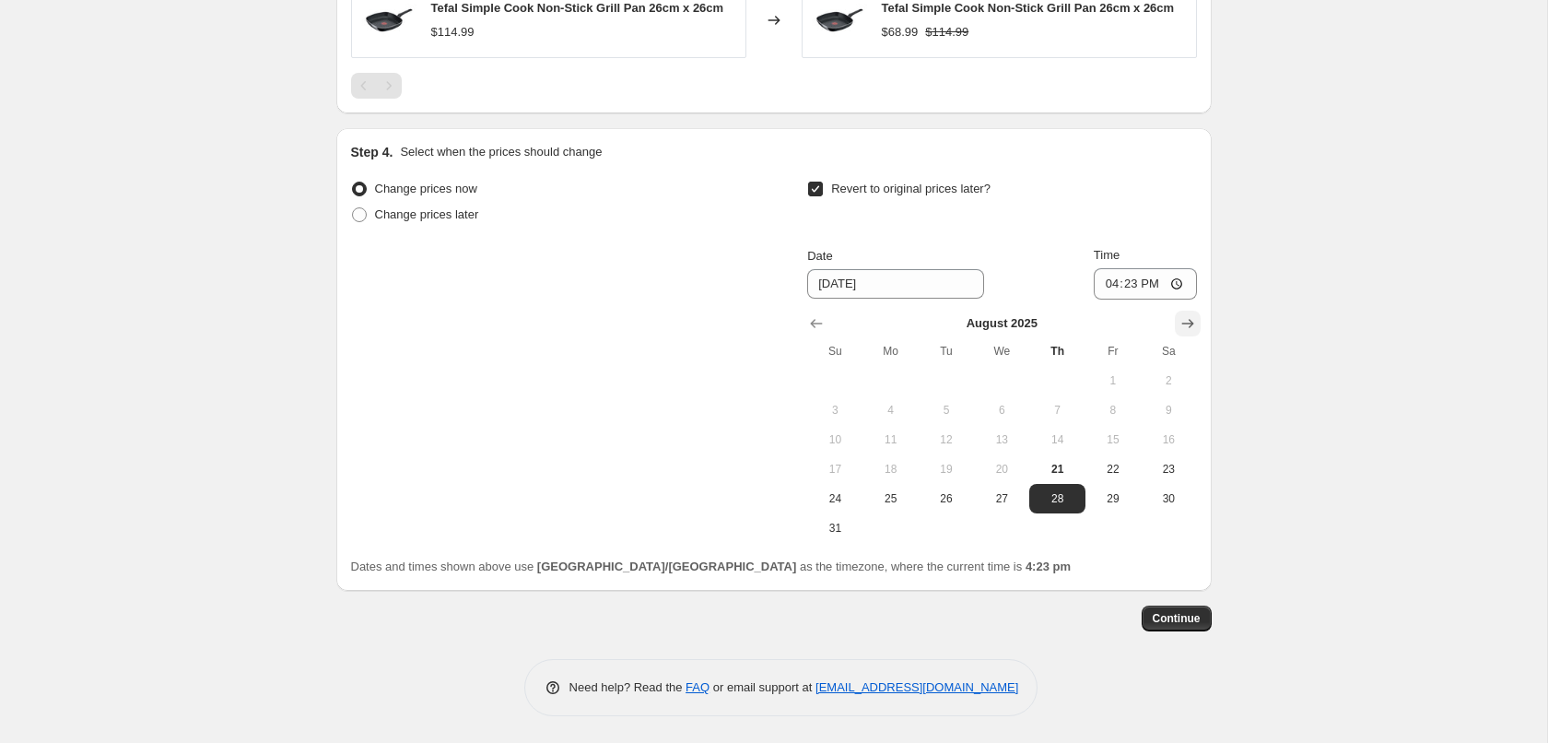
click at [1193, 320] on icon "Show next month, September 2025" at bounding box center [1188, 323] width 18 height 18
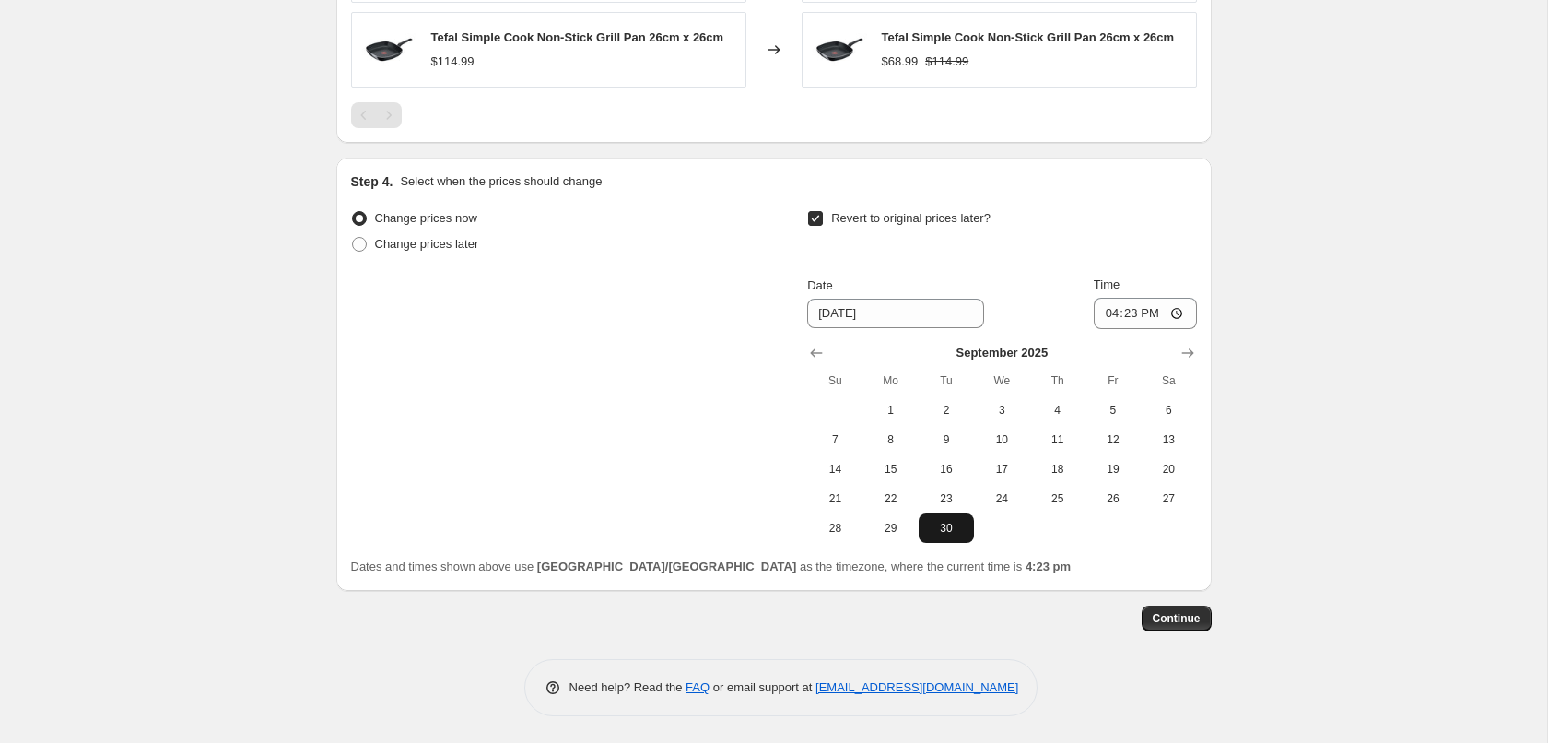
click at [937, 521] on span "30" at bounding box center [946, 528] width 41 height 15
type input "9/30/2025"
click at [1126, 307] on input "16:23" at bounding box center [1145, 313] width 103 height 31
type input "23:59"
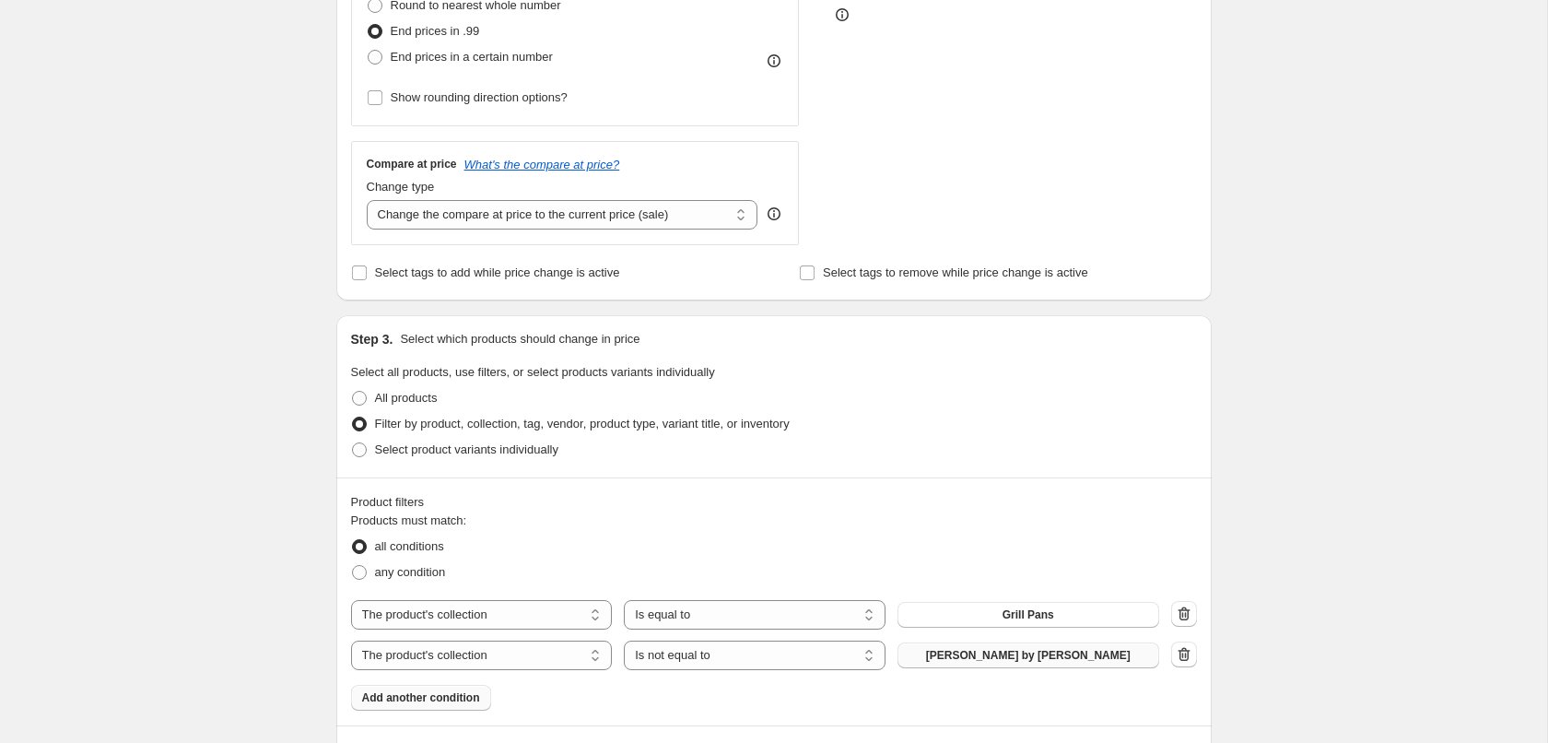
scroll to position [0, 0]
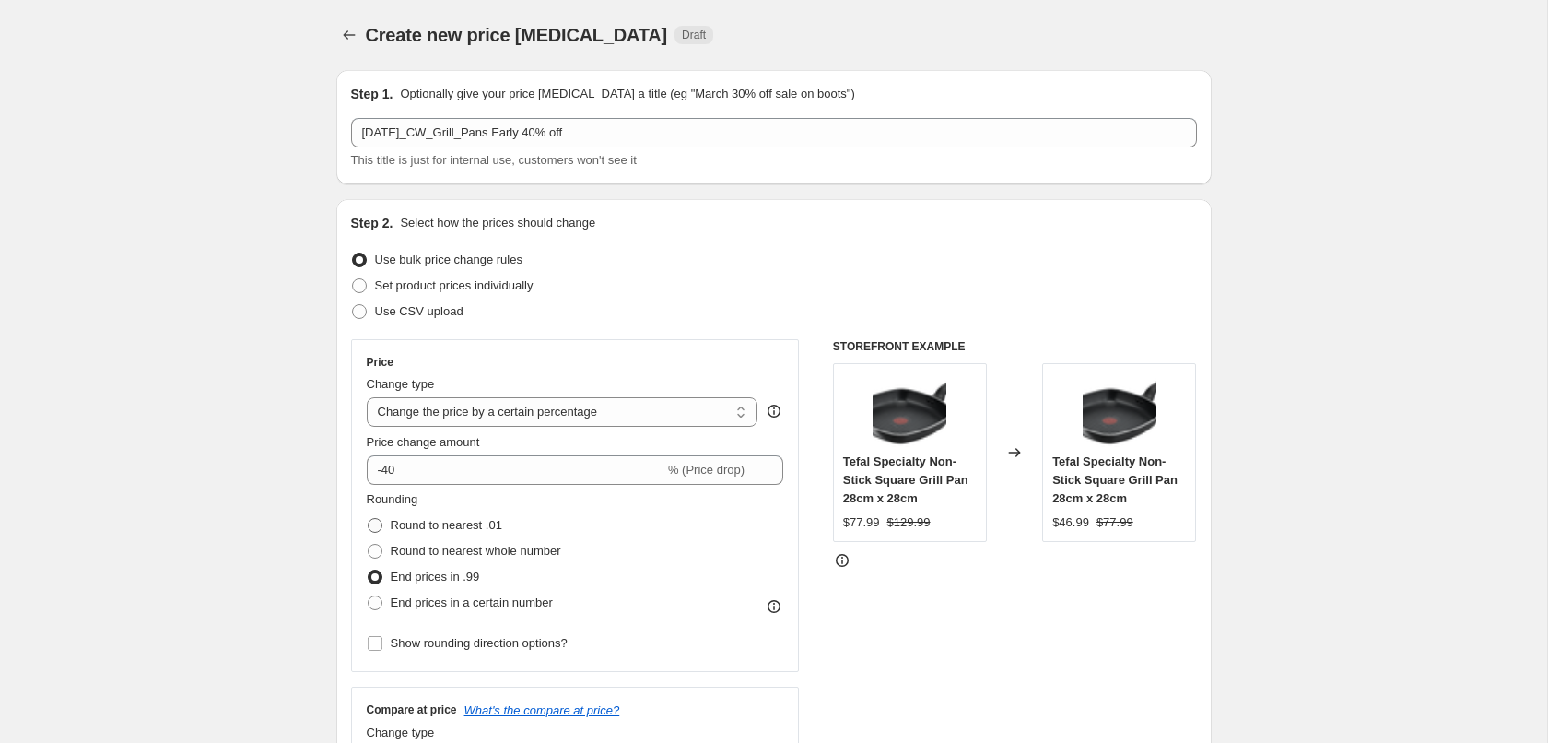
click at [477, 520] on span "Round to nearest .01" at bounding box center [447, 525] width 112 height 14
click at [369, 519] on input "Round to nearest .01" at bounding box center [368, 518] width 1 height 1
radio input "true"
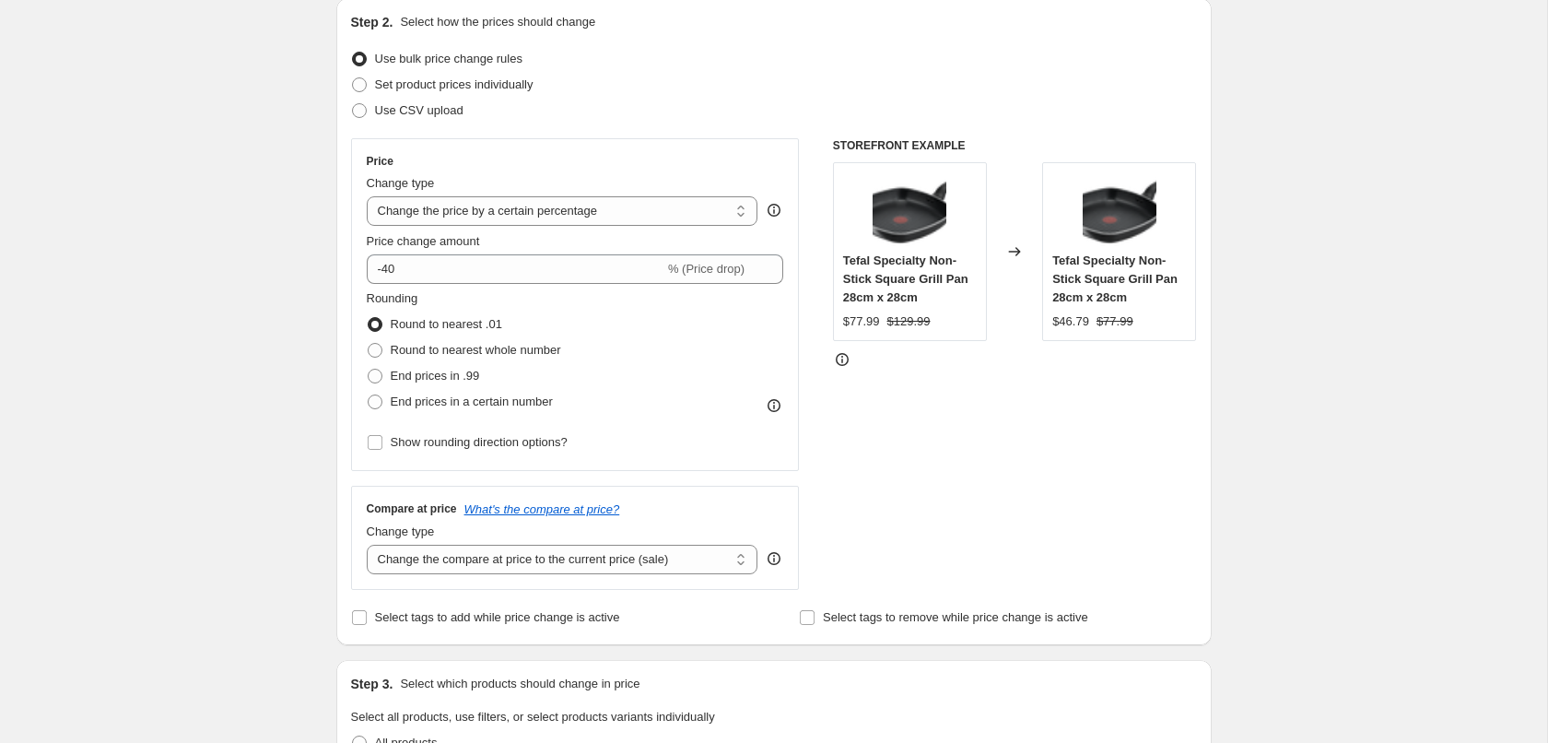
scroll to position [188, 0]
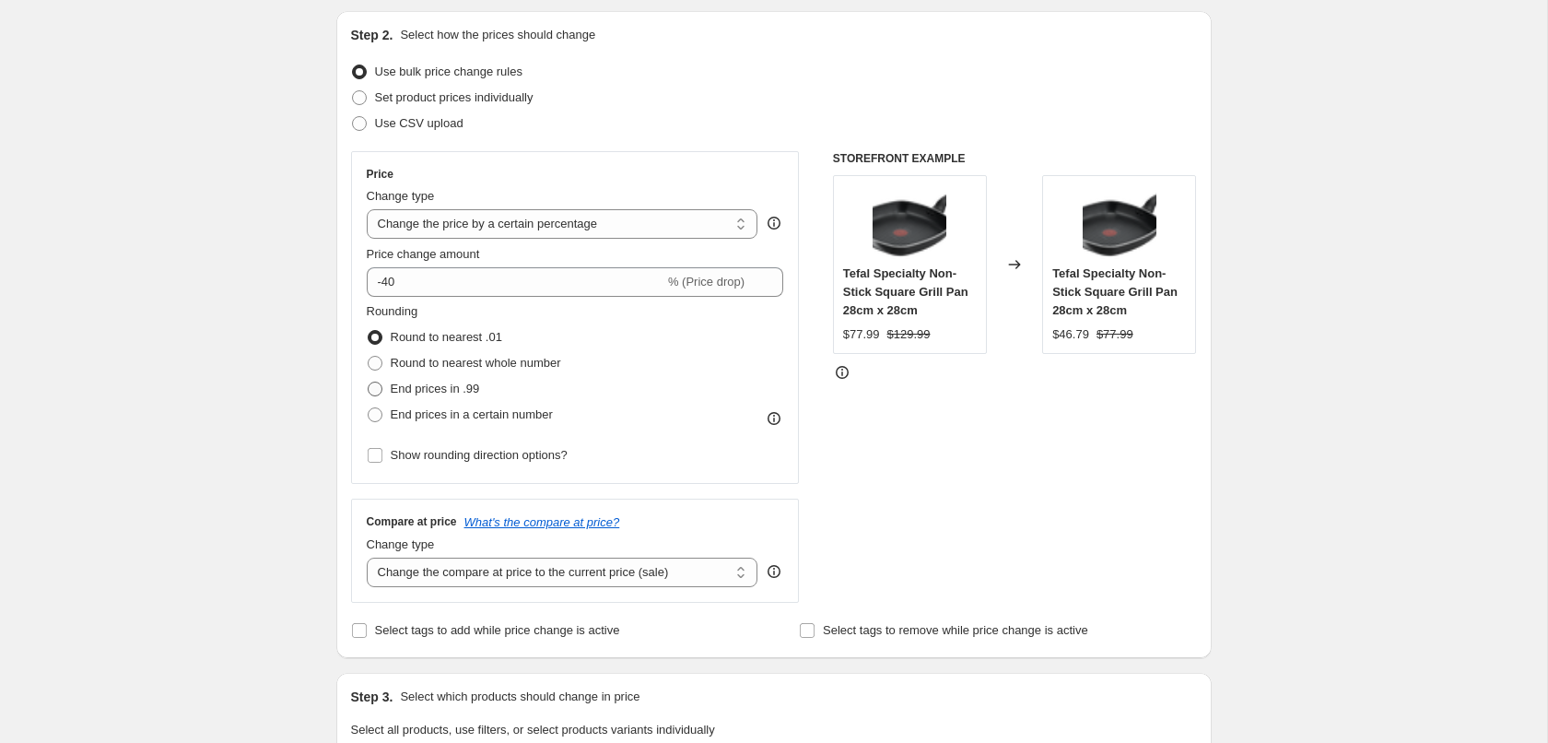
click at [438, 392] on span "End prices in .99" at bounding box center [435, 389] width 89 height 14
click at [369, 382] on input "End prices in .99" at bounding box center [368, 382] width 1 height 1
radio input "true"
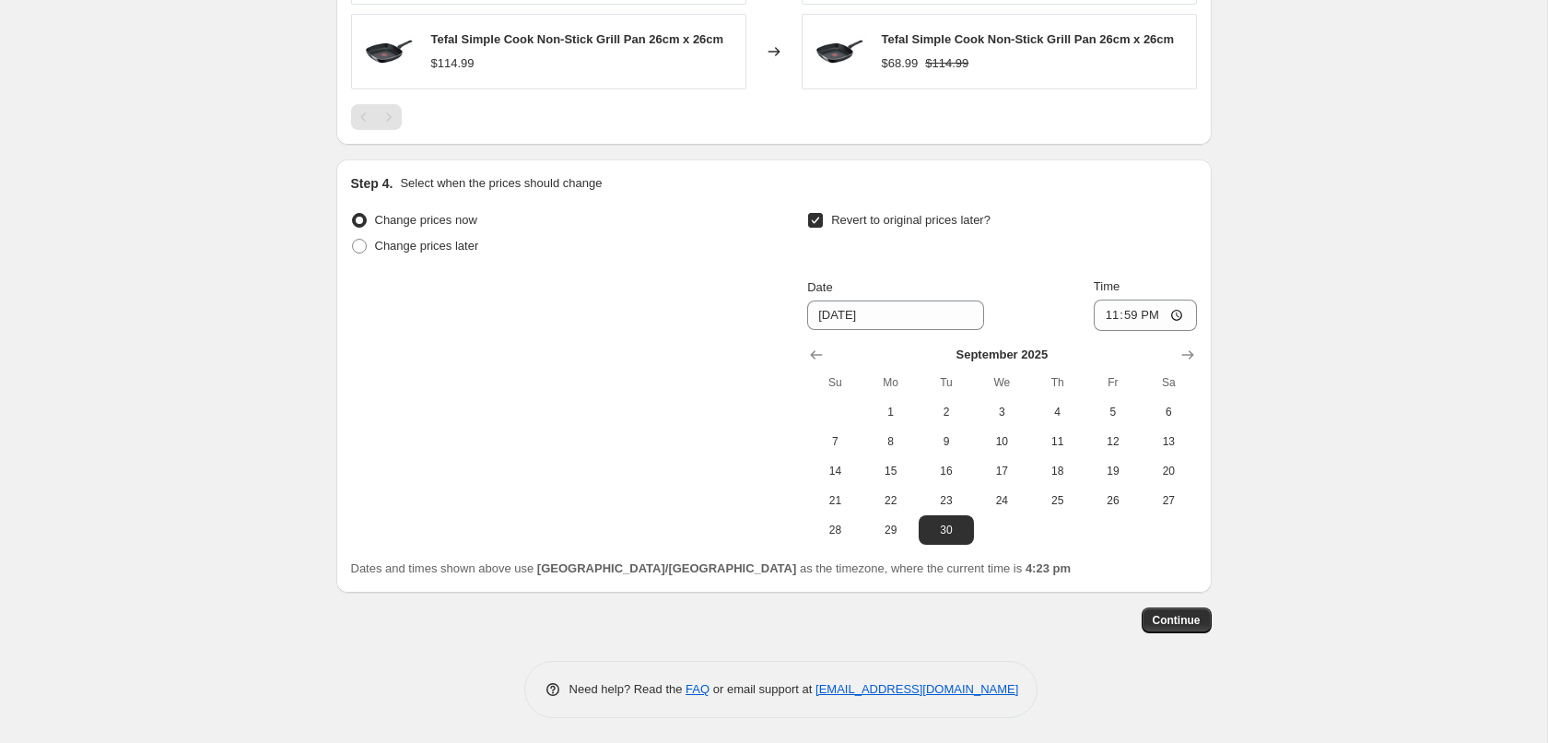
scroll to position [1674, 0]
click at [1174, 611] on span "Continue" at bounding box center [1177, 618] width 48 height 15
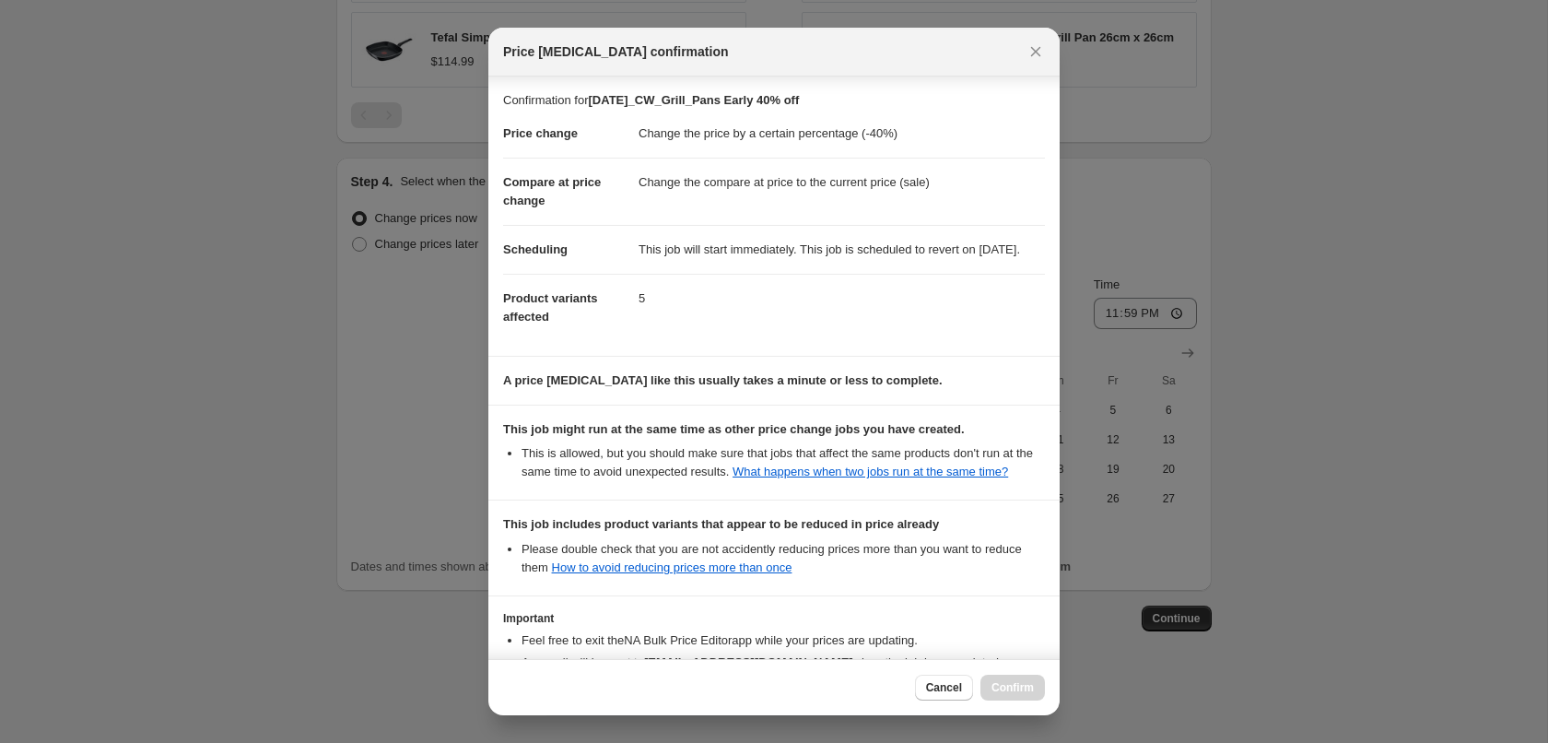
scroll to position [170, 0]
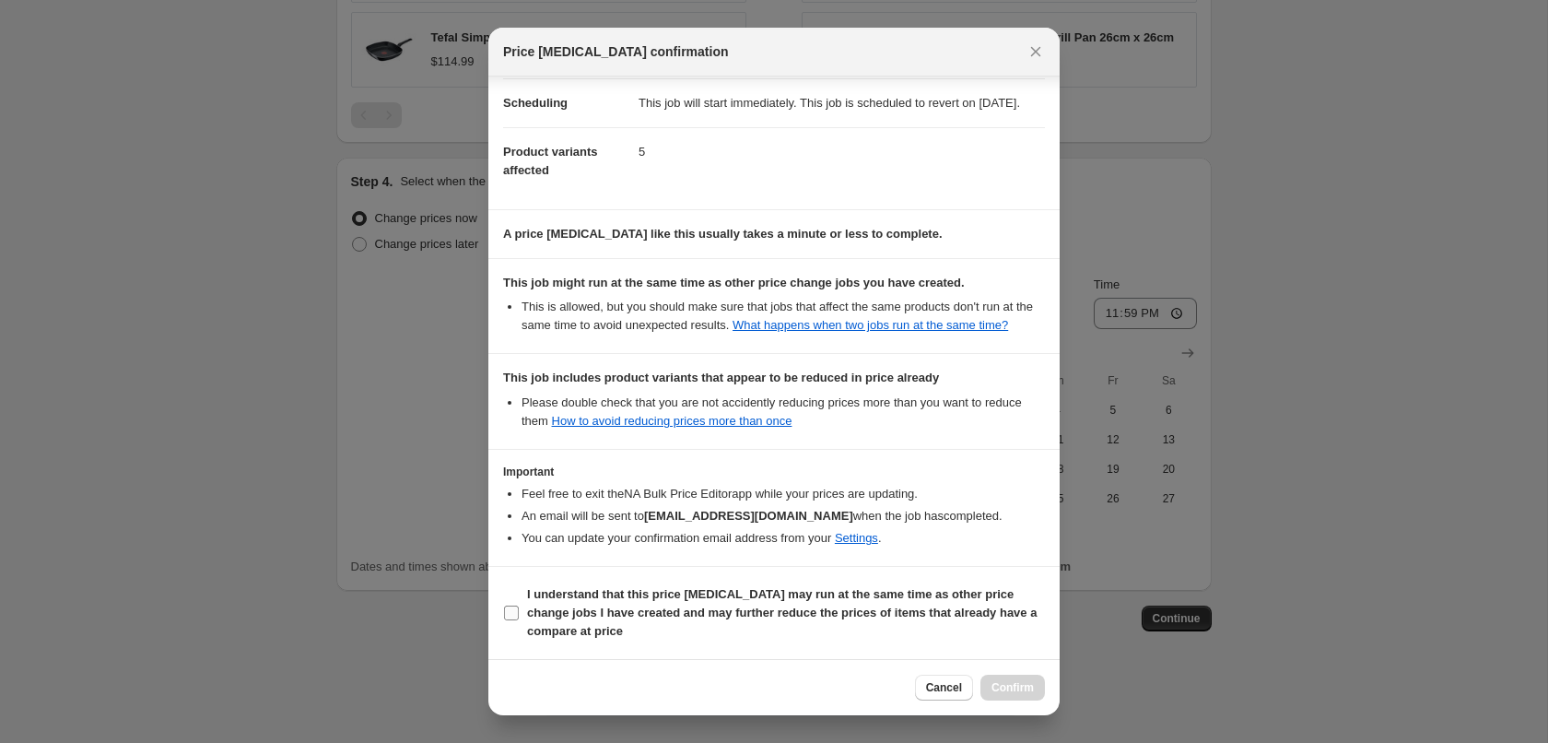
click at [647, 602] on b "I understand that this price change job may run at the same time as other price…" at bounding box center [782, 612] width 510 height 51
click at [519, 605] on input "I understand that this price change job may run at the same time as other price…" at bounding box center [511, 612] width 15 height 15
checkbox input "true"
click at [1031, 686] on span "Confirm" at bounding box center [1013, 687] width 42 height 15
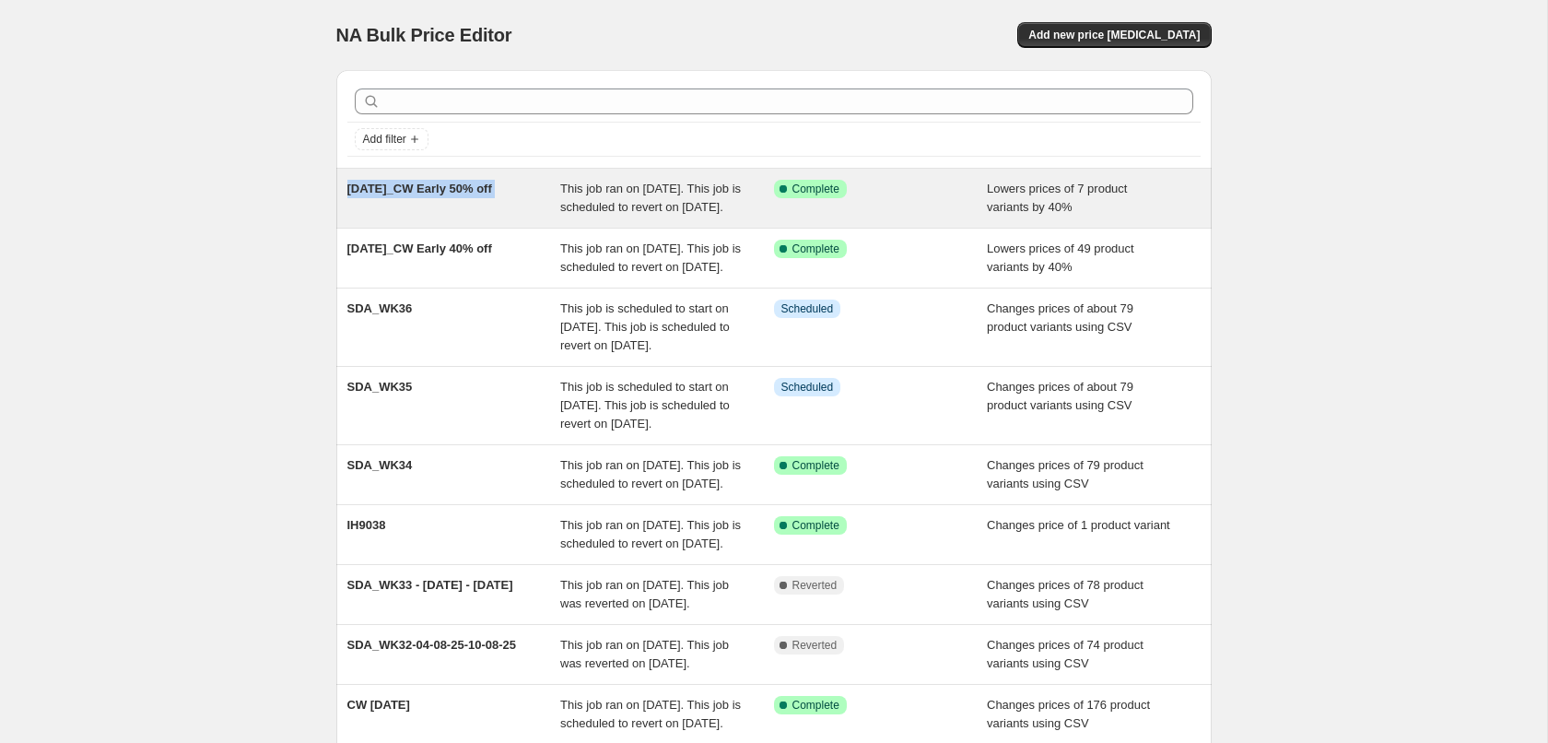
drag, startPoint x: 340, startPoint y: 178, endPoint x: 562, endPoint y: 193, distance: 222.6
click at [562, 193] on div "Father's Day_CW Early 50% off This job ran on 20 August 2025. This job is sched…" at bounding box center [774, 198] width 876 height 59
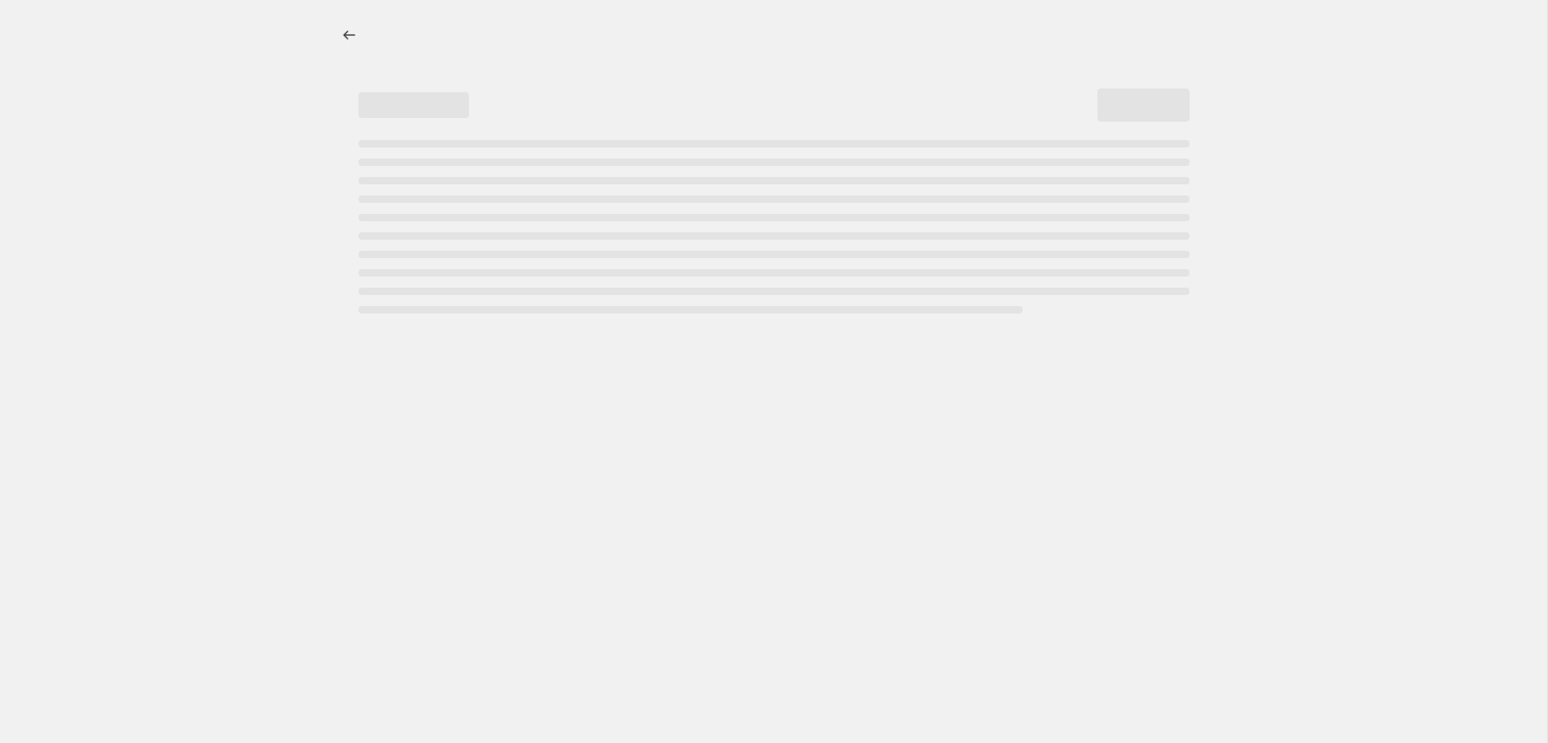
select select "percentage"
select select "collection"
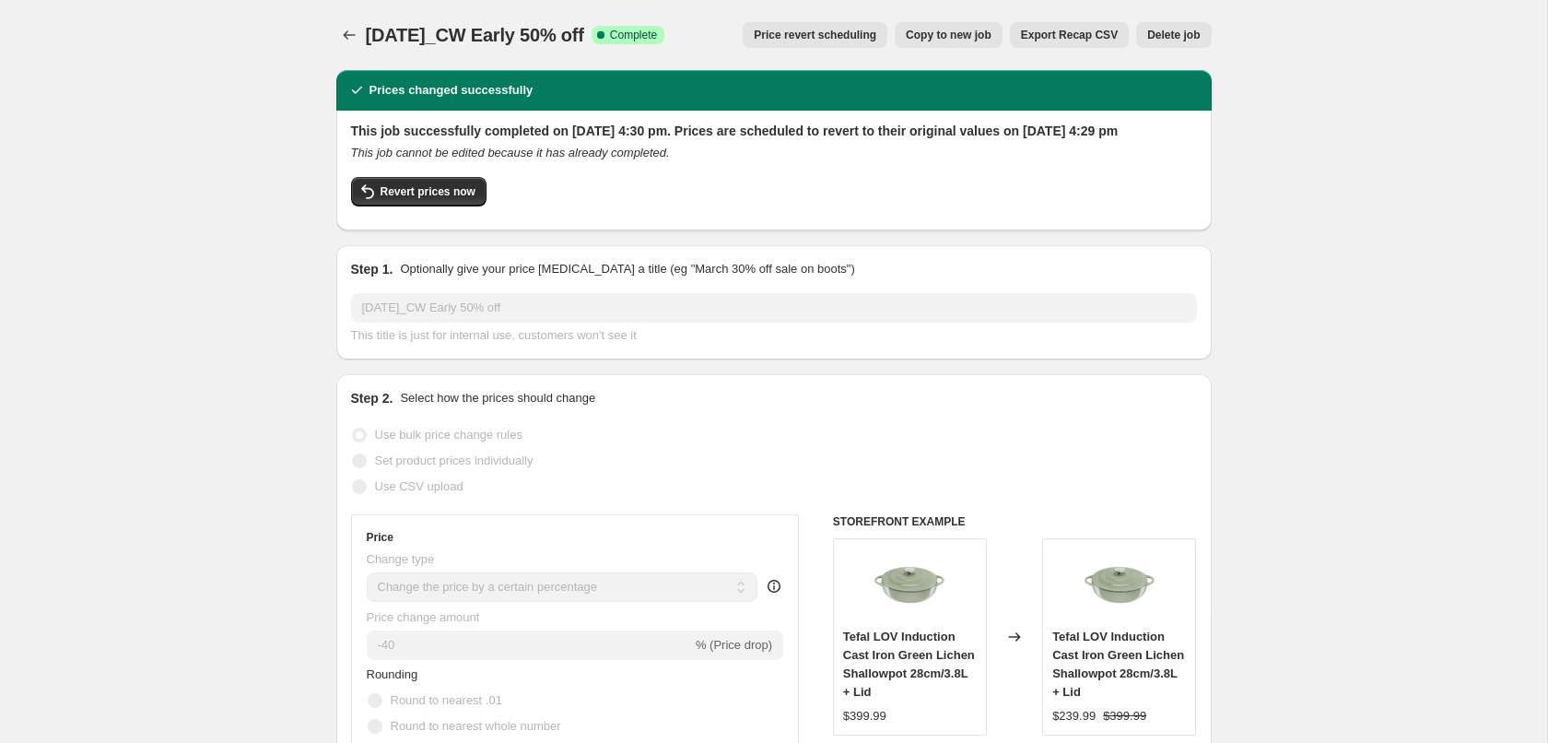
click at [463, 33] on span "[DATE]_CW Early 50% off" at bounding box center [475, 35] width 218 height 20
select select "percentage"
select select "collection"
